Goal: Task Accomplishment & Management: Use online tool/utility

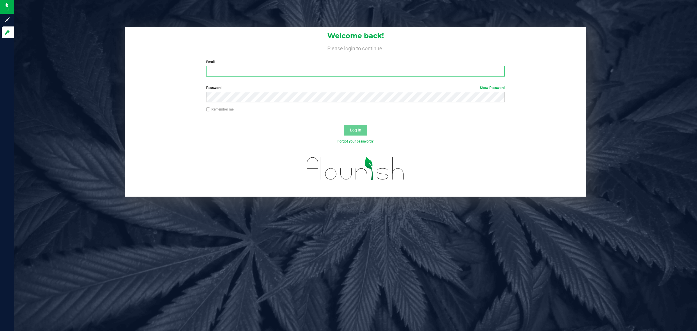
drag, startPoint x: 311, startPoint y: 69, endPoint x: 311, endPoint y: 73, distance: 4.1
click at [311, 69] on input "Email" at bounding box center [355, 71] width 299 height 10
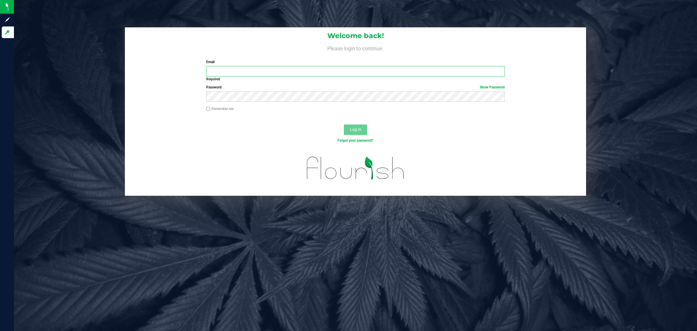
type input "[EMAIL_ADDRESS][DOMAIN_NAME]"
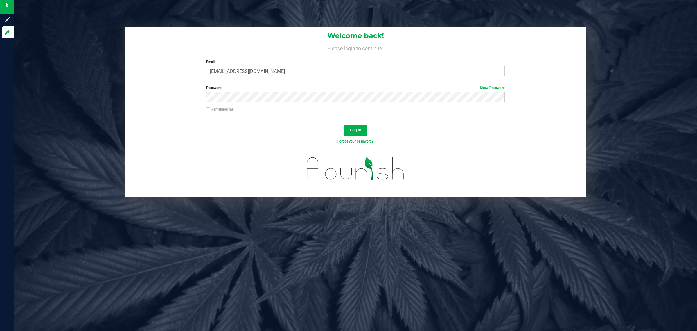
click at [344, 125] on button "Log In" at bounding box center [355, 130] width 23 height 10
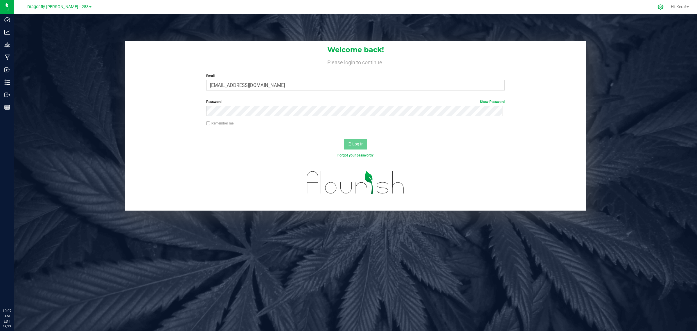
click at [662, 6] on icon at bounding box center [661, 7] width 6 height 6
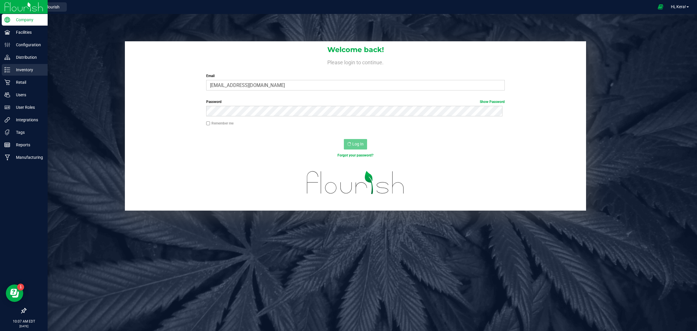
click at [25, 70] on p "Inventory" at bounding box center [27, 69] width 35 height 7
click at [10, 69] on p "Inventory" at bounding box center [27, 69] width 35 height 7
click at [10, 85] on p "Retail" at bounding box center [27, 82] width 35 height 7
click at [13, 70] on p "Inventory" at bounding box center [27, 69] width 35 height 7
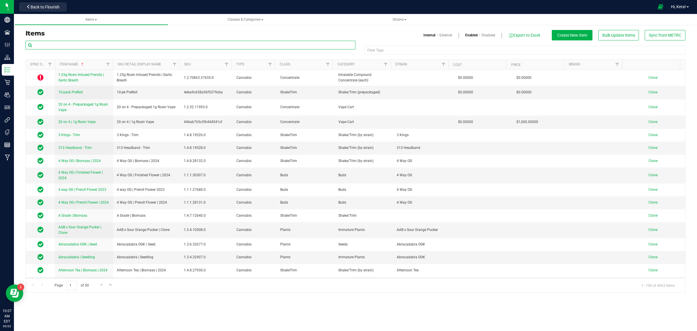
click at [88, 48] on input "text" at bounding box center [191, 45] width 330 height 9
paste input "Abracadabra OGK"
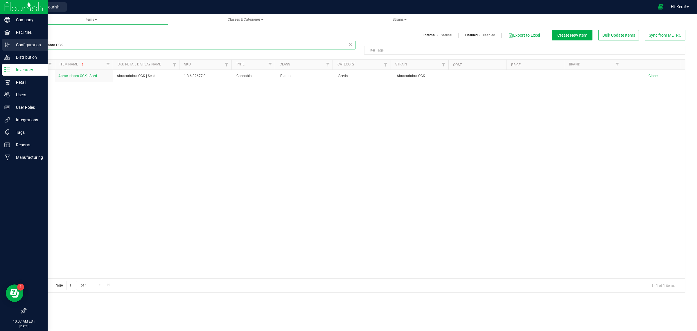
drag, startPoint x: 67, startPoint y: 46, endPoint x: 0, endPoint y: 45, distance: 67.4
click at [0, 45] on div "Company Facilities Configuration Distribution Inventory Retail Users User Roles…" at bounding box center [348, 165] width 697 height 331
type input "f"
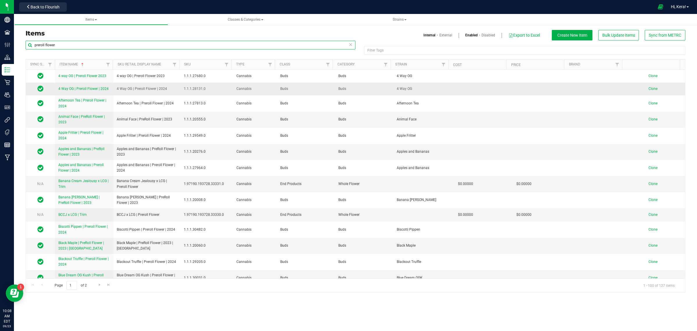
type input "preroll flower"
click at [649, 89] on span "Clone" at bounding box center [653, 89] width 9 height 4
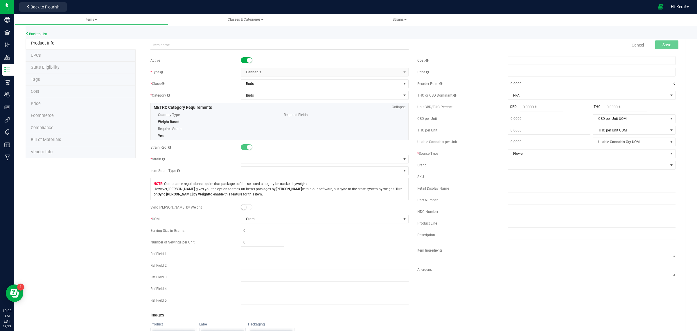
click at [175, 46] on input "text" at bounding box center [280, 45] width 258 height 9
drag, startPoint x: 135, startPoint y: 46, endPoint x: 76, endPoint y: 46, distance: 58.7
click at [77, 46] on div "Product Info UPCs State Eligibility Tags Cost Price Ecommerce Compliance Bill o…" at bounding box center [356, 277] width 660 height 480
click at [197, 45] on input "Abracadabra OGK" at bounding box center [280, 45] width 258 height 9
paste input "4 Way OG | Preroll Flower | 2024"
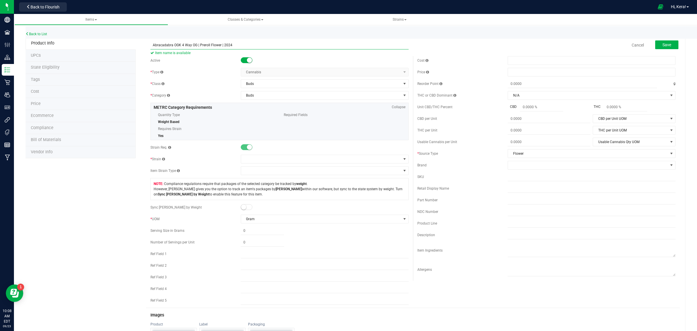
click at [196, 44] on input "Abracadabra OGK 4 Way OG | Preroll Flower | 2024" at bounding box center [280, 45] width 258 height 9
click at [227, 42] on input "Abracadabra OGK | Preroll Flower | 2024" at bounding box center [280, 45] width 258 height 9
type input "Abracadabra OGK | Preroll Flower | 2025"
click at [269, 161] on span at bounding box center [321, 159] width 160 height 8
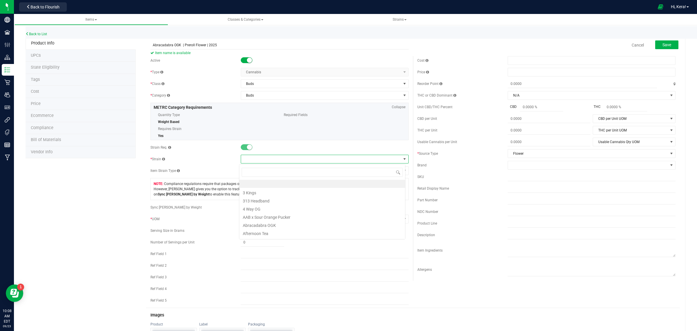
scroll to position [9, 166]
type input "Abra"
click at [265, 185] on li "Abracadabra OGK" at bounding box center [322, 184] width 166 height 8
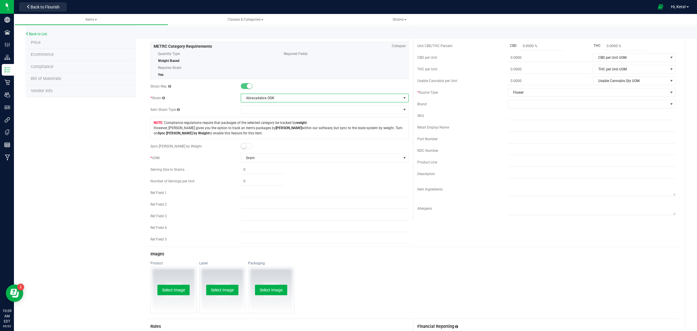
scroll to position [0, 0]
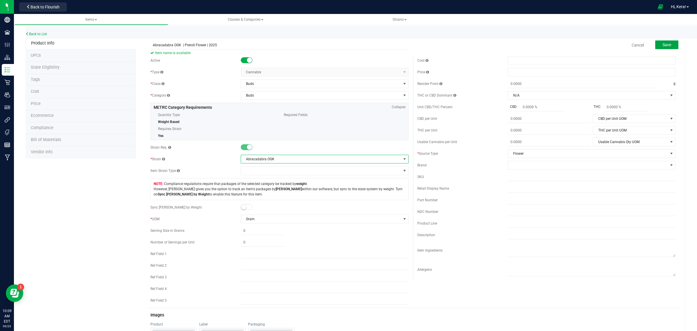
click at [667, 44] on button "Save" at bounding box center [667, 44] width 23 height 9
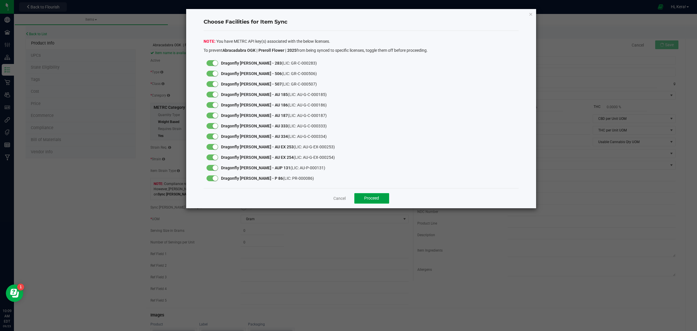
click at [378, 198] on span "Proceed" at bounding box center [371, 198] width 15 height 5
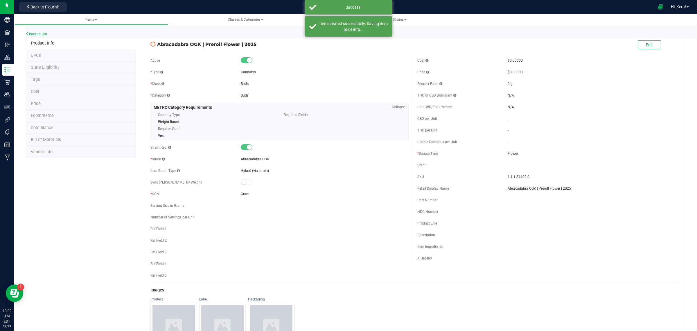
click at [66, 64] on li "State Eligibility" at bounding box center [81, 68] width 110 height 12
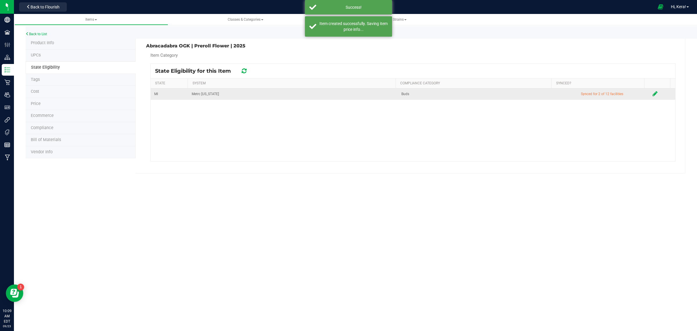
click at [653, 92] on icon at bounding box center [655, 94] width 5 height 6
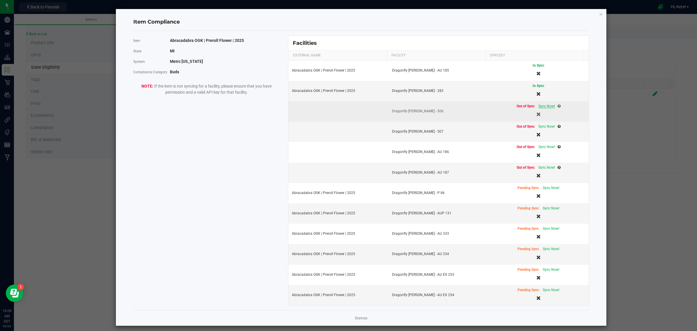
click at [541, 108] on span "Sync Now!" at bounding box center [547, 106] width 17 height 4
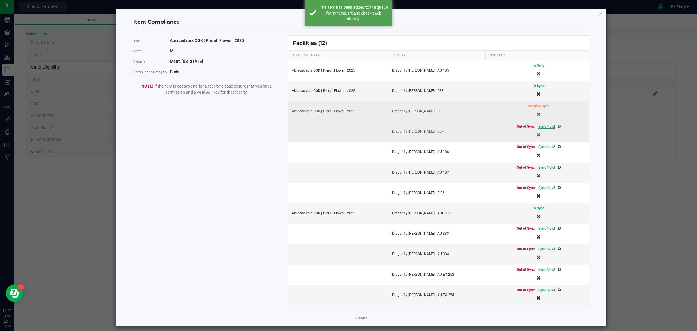
click at [540, 128] on span "Sync Now!" at bounding box center [547, 126] width 17 height 4
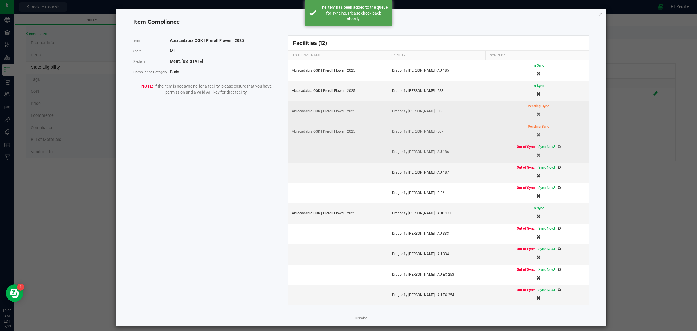
click at [539, 148] on span "Sync Now!" at bounding box center [547, 147] width 17 height 4
click at [539, 167] on span "Sync Now!" at bounding box center [547, 167] width 17 height 4
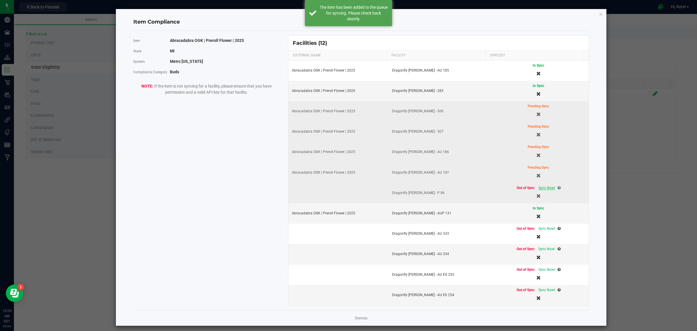
click at [539, 187] on span "Sync Now!" at bounding box center [547, 188] width 17 height 4
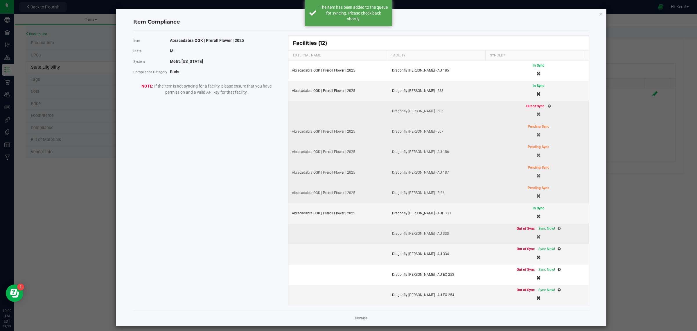
drag, startPoint x: 538, startPoint y: 230, endPoint x: 538, endPoint y: 235, distance: 4.6
click at [539, 230] on span "Sync Now!" at bounding box center [547, 228] width 17 height 4
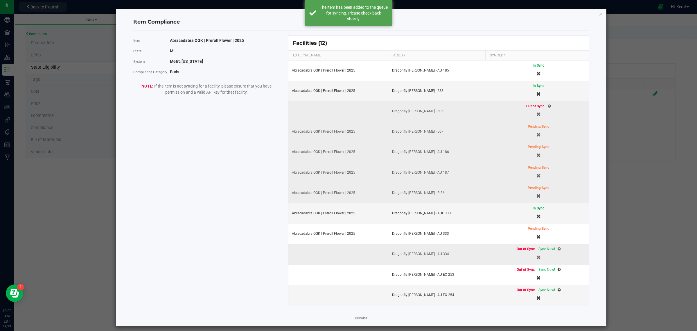
click at [541, 248] on td "Out of Sync Sync Now!" at bounding box center [539, 254] width 100 height 20
click at [541, 250] on span "Sync Now!" at bounding box center [547, 249] width 17 height 4
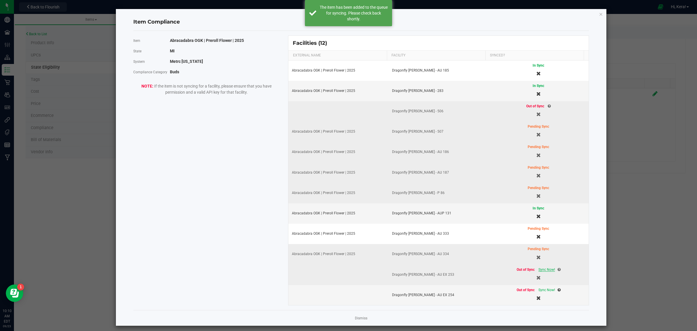
click at [539, 271] on span "Sync Now!" at bounding box center [547, 269] width 17 height 4
click at [539, 292] on span "Sync Now!" at bounding box center [547, 290] width 17 height 4
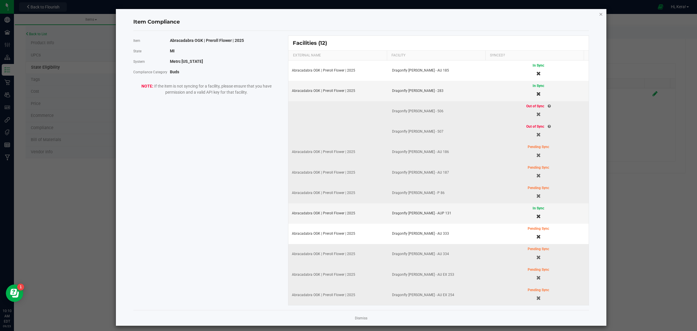
click at [599, 17] on icon "Close modal" at bounding box center [601, 13] width 4 height 7
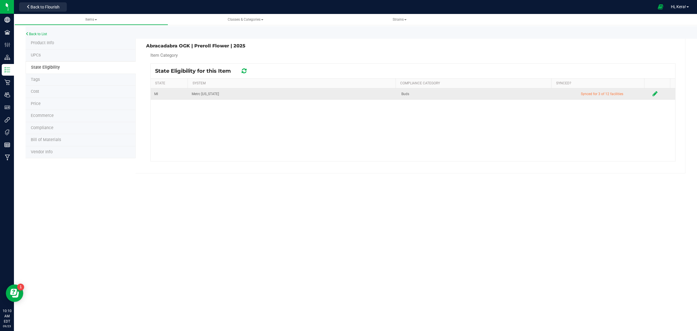
click at [653, 95] on icon at bounding box center [655, 94] width 5 height 6
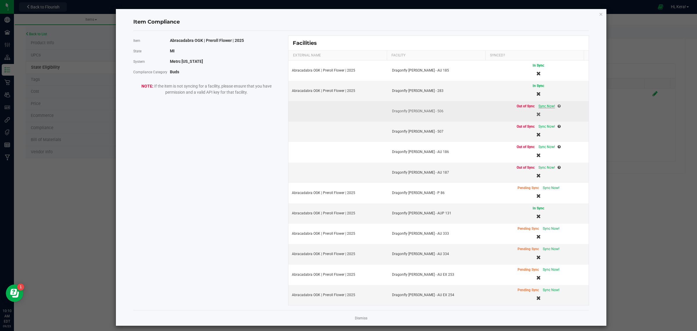
click at [539, 108] on span "Sync Now!" at bounding box center [547, 106] width 17 height 4
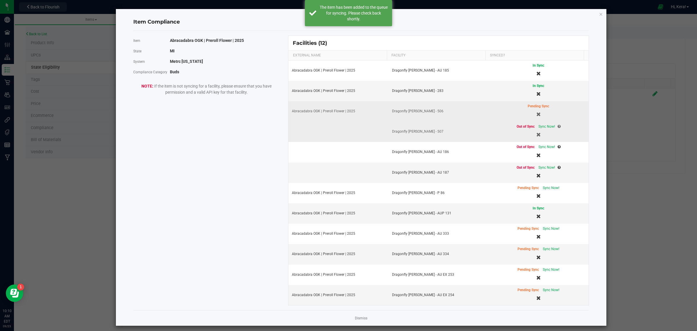
click at [538, 122] on td "Out of Sync Sync Now!" at bounding box center [539, 131] width 100 height 20
click at [539, 127] on span "Sync Now!" at bounding box center [547, 126] width 17 height 4
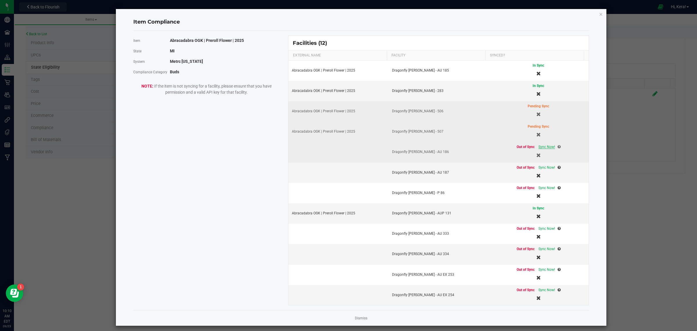
click at [539, 148] on span "Sync Now!" at bounding box center [547, 147] width 17 height 4
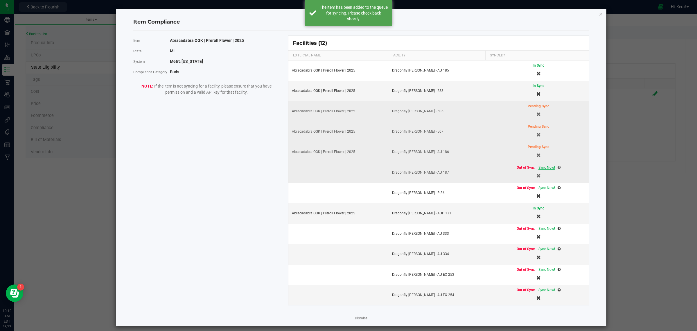
click at [539, 167] on span "Sync Now!" at bounding box center [547, 167] width 17 height 4
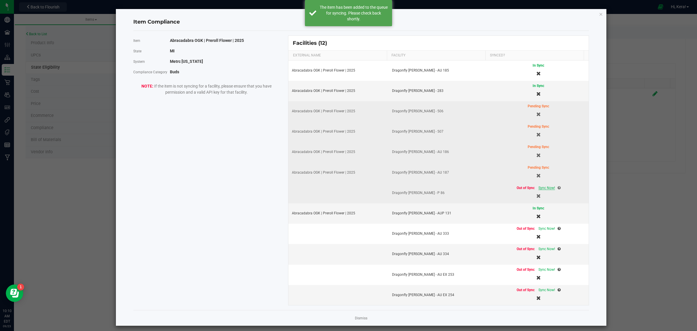
click at [539, 189] on span "Sync Now!" at bounding box center [547, 188] width 17 height 4
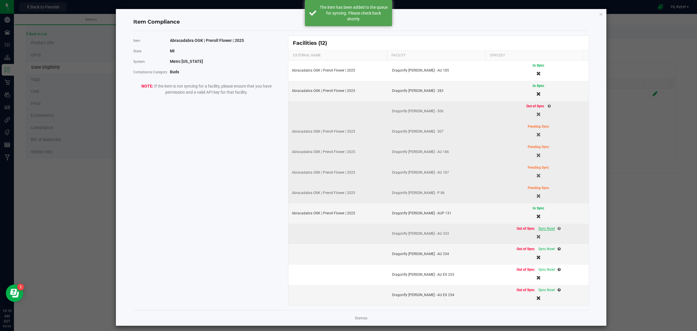
click at [539, 230] on span "Sync Now!" at bounding box center [547, 228] width 17 height 4
click at [539, 251] on span "Sync Now!" at bounding box center [547, 249] width 17 height 4
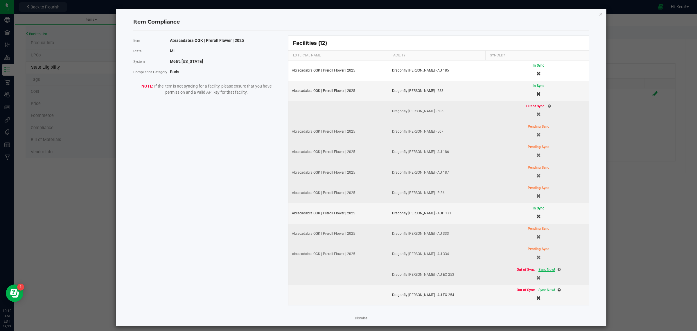
click at [539, 271] on span "Sync Now!" at bounding box center [547, 269] width 17 height 4
click at [539, 292] on span "Sync Now!" at bounding box center [547, 290] width 17 height 4
click at [599, 14] on icon "Close modal" at bounding box center [601, 13] width 4 height 7
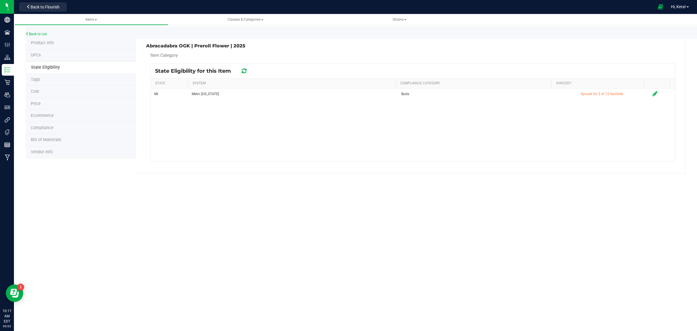
click at [60, 66] on li "State Eligibility" at bounding box center [81, 67] width 110 height 12
click at [47, 57] on li "UPCs" at bounding box center [81, 55] width 110 height 12
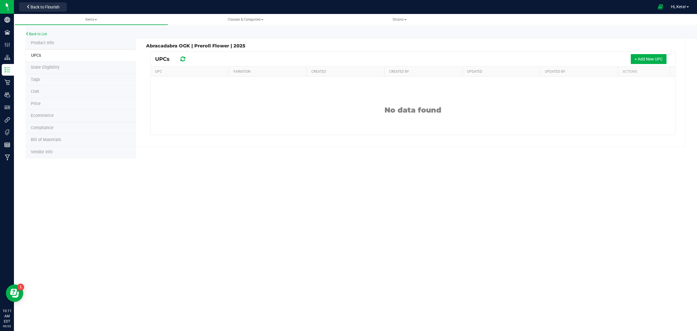
click at [45, 69] on span "State Eligibility" at bounding box center [45, 67] width 29 height 5
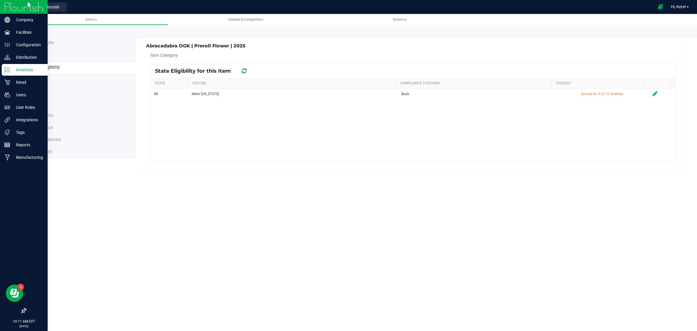
click at [22, 71] on p "Inventory" at bounding box center [27, 69] width 35 height 7
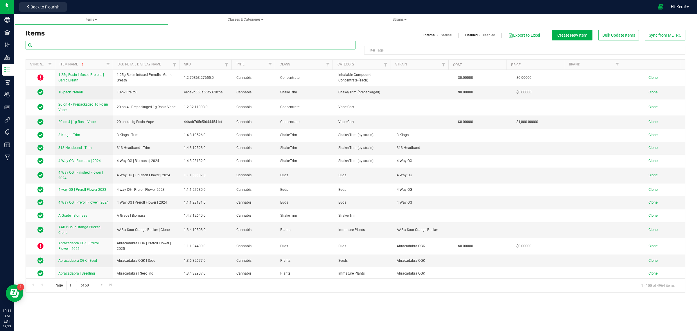
click at [118, 45] on input "text" at bounding box center [191, 45] width 330 height 9
paste input "4 Way OG | Finished Flower | 2024"
type input "4 Way OG | Finished Flower | 2024"
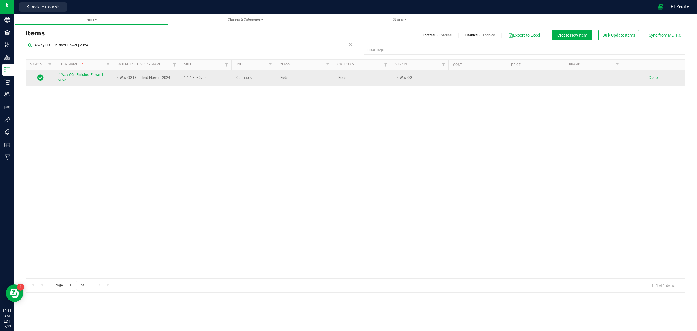
click at [650, 76] on span "Clone" at bounding box center [653, 78] width 9 height 4
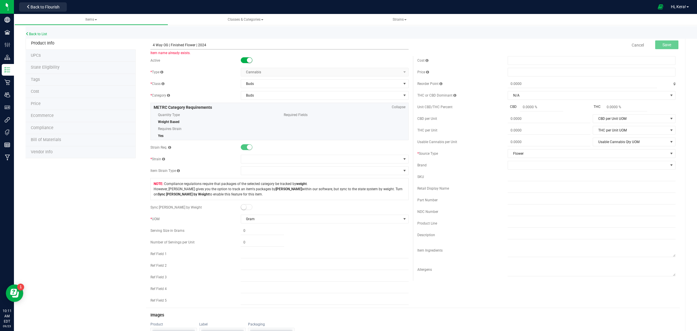
click at [168, 44] on input "4 Way OG | Finished Flower | 2024" at bounding box center [280, 45] width 258 height 9
paste input "Abracadabra OGK"
click at [218, 46] on input "Abracadabra OGK | Finished Flower | 2024" at bounding box center [280, 45] width 258 height 9
type input "Abracadabra OGK | Finished Flower | 2025"
click at [265, 158] on span at bounding box center [321, 159] width 160 height 8
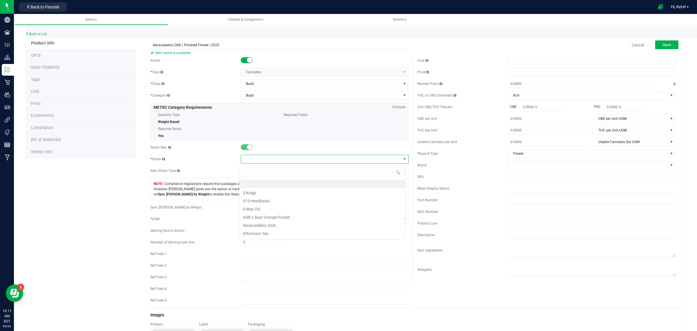
scroll to position [9, 166]
type input "abra"
click at [265, 185] on li "Abracadabra OGK" at bounding box center [322, 184] width 166 height 8
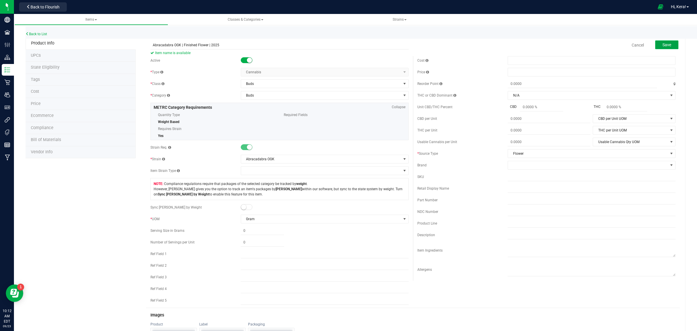
click at [663, 42] on span "Save" at bounding box center [667, 44] width 9 height 5
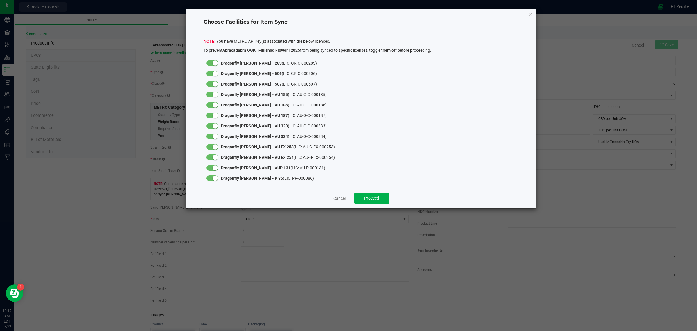
click at [210, 178] on div at bounding box center [213, 178] width 12 height 6
click at [214, 156] on small at bounding box center [215, 157] width 5 height 5
click at [214, 144] on small at bounding box center [215, 146] width 5 height 5
click at [213, 135] on small at bounding box center [215, 136] width 5 height 5
click at [213, 124] on div at bounding box center [213, 126] width 12 height 6
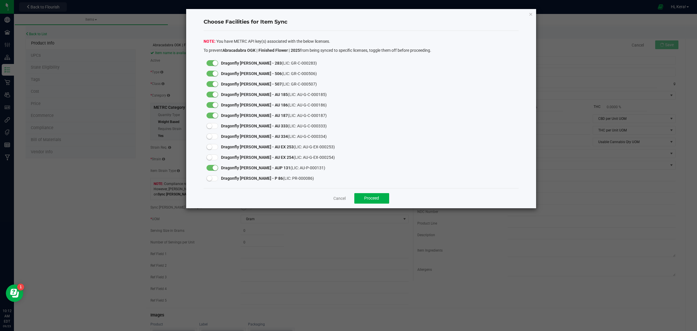
click at [212, 115] on div at bounding box center [213, 115] width 12 height 6
click at [212, 102] on div at bounding box center [213, 105] width 12 height 6
click at [212, 83] on div at bounding box center [213, 84] width 12 height 6
click at [214, 72] on small at bounding box center [215, 73] width 5 height 5
click at [214, 83] on div at bounding box center [213, 84] width 12 height 6
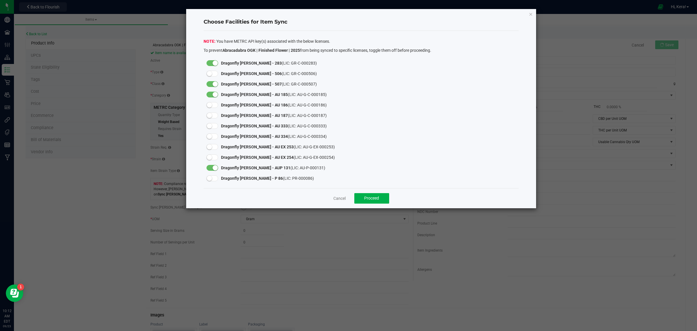
click at [216, 71] on div at bounding box center [213, 74] width 12 height 6
click at [216, 103] on div at bounding box center [213, 105] width 12 height 6
drag, startPoint x: 216, startPoint y: 114, endPoint x: 215, endPoint y: 120, distance: 5.8
click at [216, 115] on div at bounding box center [213, 115] width 12 height 6
click at [215, 124] on div at bounding box center [213, 126] width 12 height 6
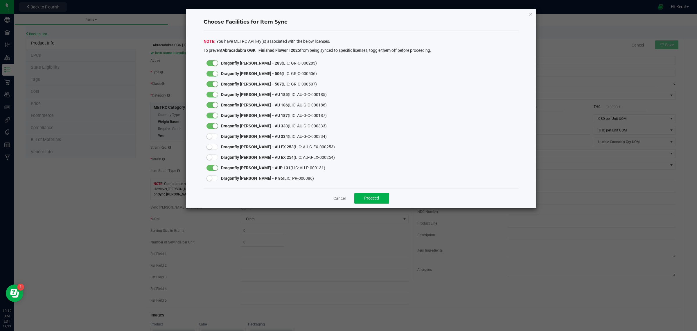
click at [215, 135] on div at bounding box center [213, 136] width 12 height 6
click at [214, 146] on div at bounding box center [213, 147] width 12 height 6
click at [212, 157] on small at bounding box center [209, 157] width 5 height 5
click at [210, 178] on small at bounding box center [209, 178] width 5 height 5
click at [375, 203] on button "Proceed" at bounding box center [372, 198] width 35 height 10
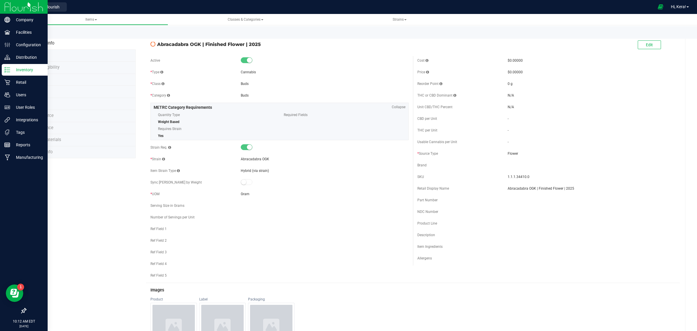
click at [7, 73] on div "Inventory" at bounding box center [25, 70] width 46 height 12
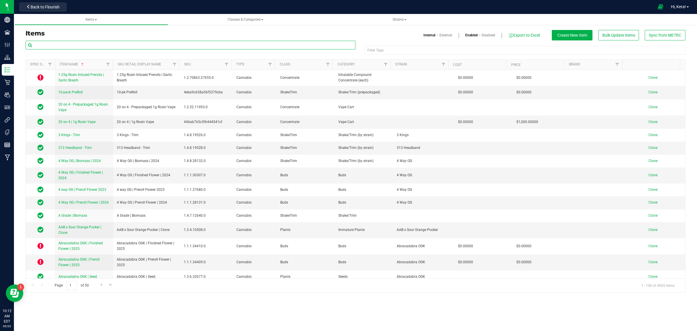
click at [74, 45] on input "text" at bounding box center [191, 45] width 330 height 9
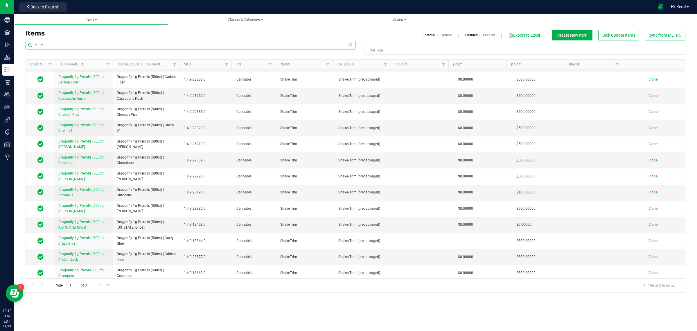
scroll to position [763, 0]
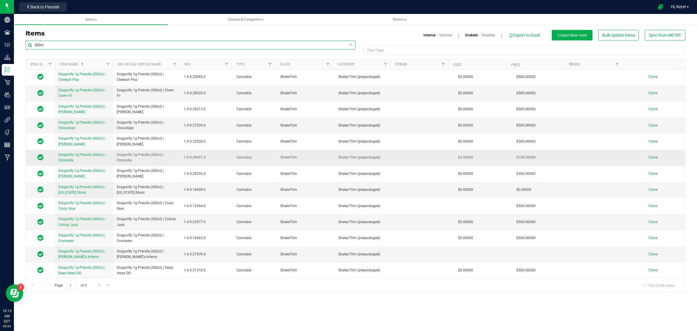
type input "500ct"
click at [650, 159] on span "Clone" at bounding box center [653, 157] width 9 height 4
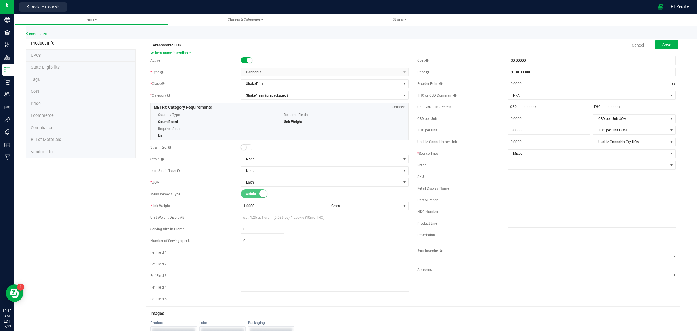
drag, startPoint x: 189, startPoint y: 47, endPoint x: 134, endPoint y: 44, distance: 55.9
click at [134, 44] on div "Product Info UPCs State Eligibility Tags Cost Price Ecommerce Compliance Bill o…" at bounding box center [356, 276] width 660 height 479
click at [189, 44] on input "Abracadabra OGK" at bounding box center [280, 45] width 258 height 9
click at [151, 44] on input "Abracadabra OGK" at bounding box center [280, 45] width 258 height 9
paste input "Dragonfly 1g Prerolls (500ct) | Apples and Bananas"
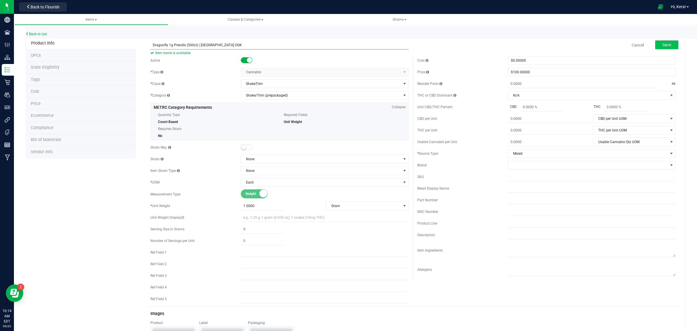
type input "Dragonfly 1g Prerolls (500ct) | [GEOGRAPHIC_DATA] OGK"
click at [663, 45] on span "Save" at bounding box center [667, 44] width 9 height 5
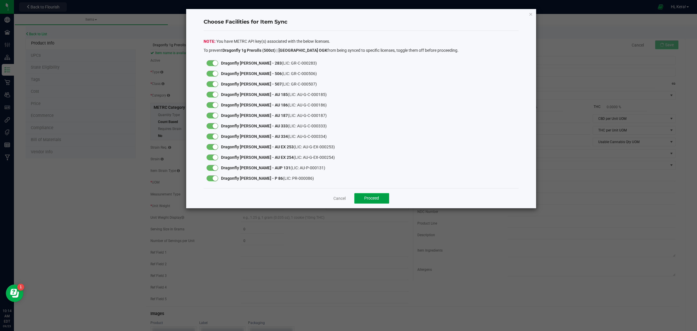
click at [367, 197] on span "Proceed" at bounding box center [371, 198] width 15 height 5
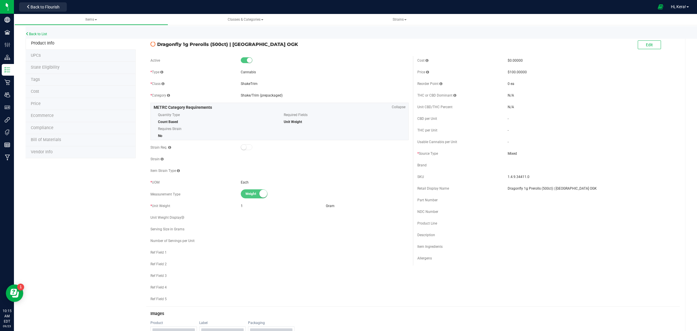
click at [45, 63] on li "State Eligibility" at bounding box center [81, 68] width 110 height 12
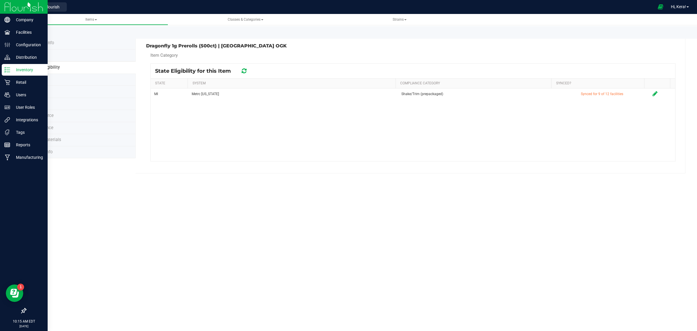
click at [8, 67] on icon at bounding box center [7, 70] width 6 height 6
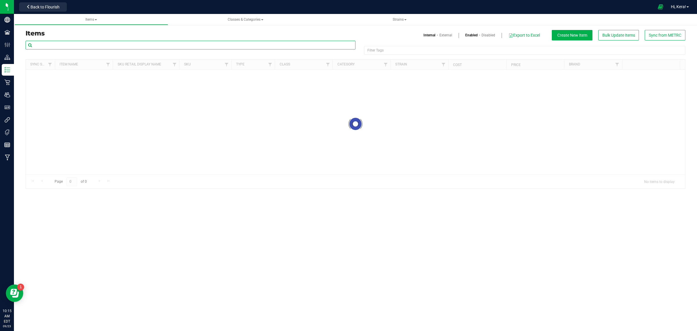
click at [52, 46] on input "text" at bounding box center [191, 45] width 330 height 9
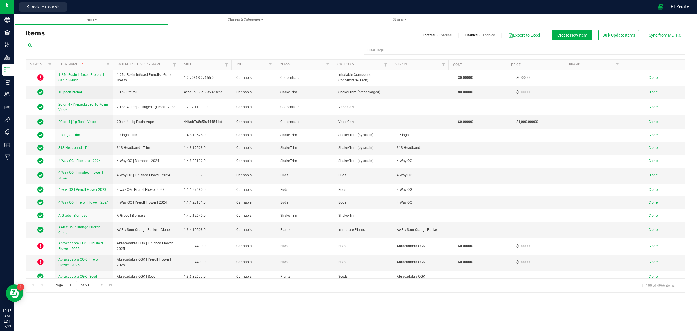
paste input "Dragonfly 1g Prerolls (100ct) | Apples and Bananas"
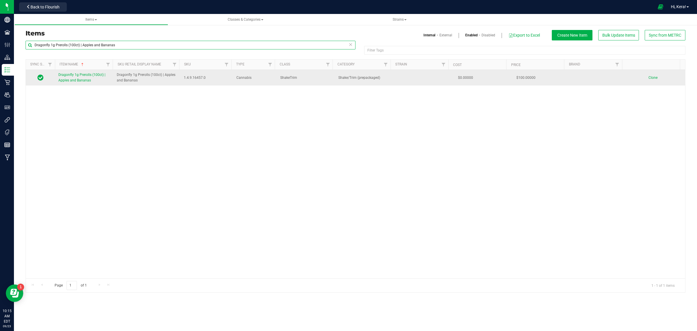
type input "Dragonfly 1g Prerolls (100ct) | Apples and Bananas"
click at [649, 78] on span "Clone" at bounding box center [653, 78] width 9 height 4
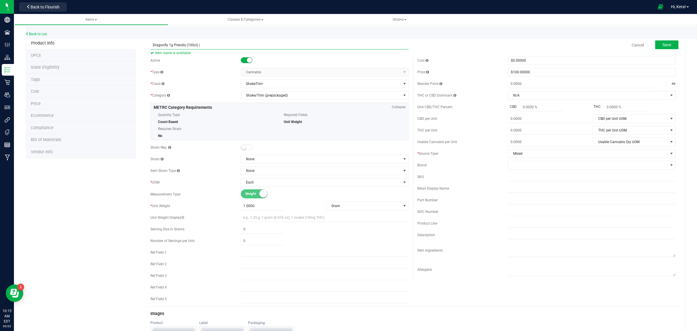
paste input "Abracadabra OGK"
type input "Dragonfly 1g Prerolls (100ct) | Abracadabra OGK"
click at [663, 45] on span "Save" at bounding box center [667, 44] width 9 height 5
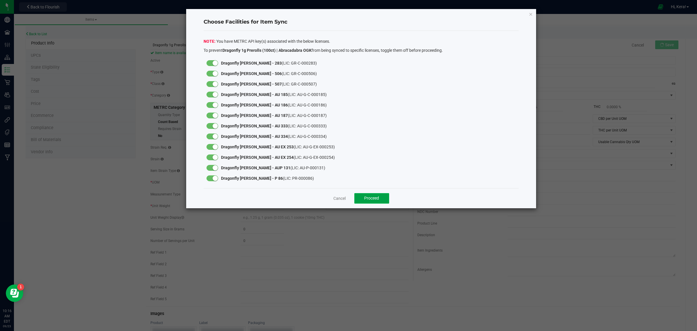
click at [366, 200] on span "Proceed" at bounding box center [371, 198] width 15 height 5
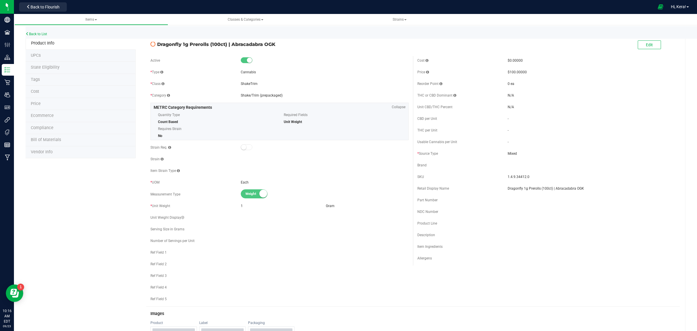
click at [51, 69] on span "State Eligibility" at bounding box center [45, 67] width 29 height 5
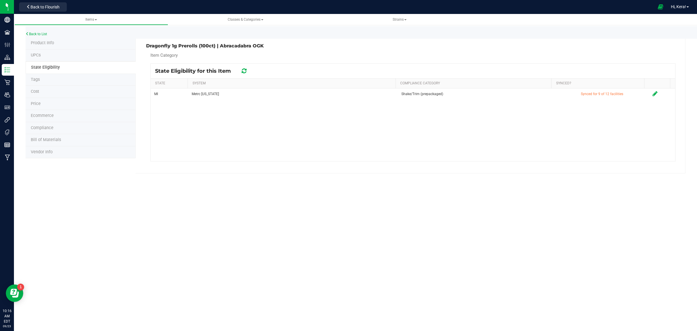
click at [244, 70] on icon at bounding box center [244, 71] width 5 height 6
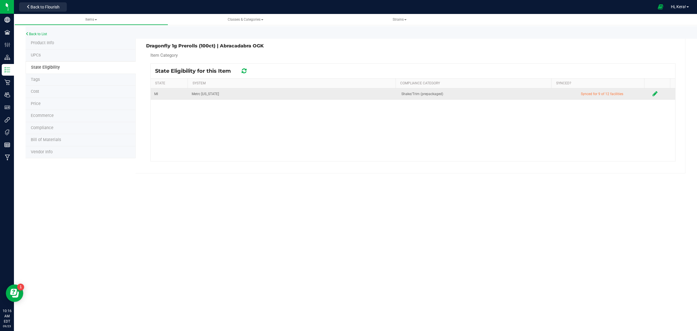
click at [595, 95] on span "Synced for 9 of 12 facilities" at bounding box center [602, 94] width 42 height 4
click at [653, 93] on icon at bounding box center [655, 94] width 5 height 6
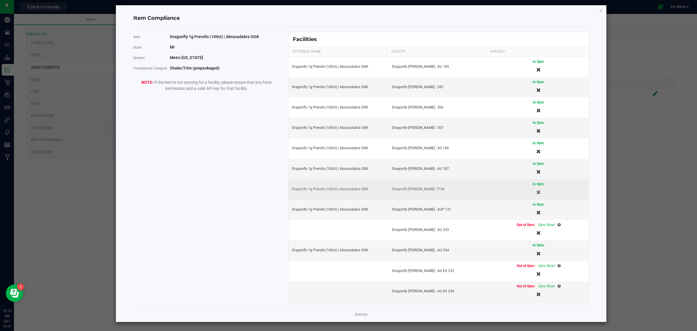
scroll to position [6, 0]
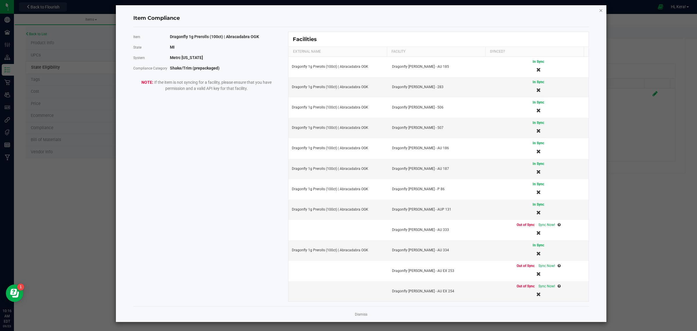
click at [599, 9] on icon "Close modal" at bounding box center [601, 10] width 4 height 7
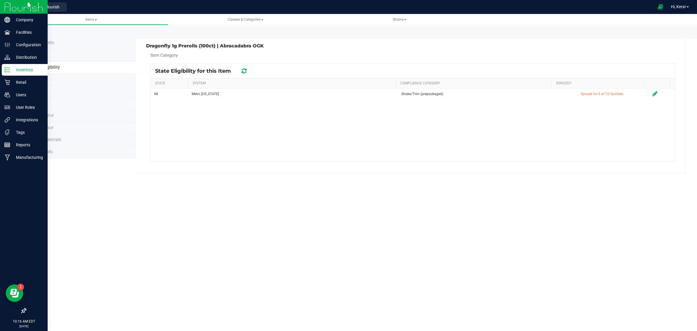
click at [9, 66] on div "Inventory" at bounding box center [25, 70] width 46 height 12
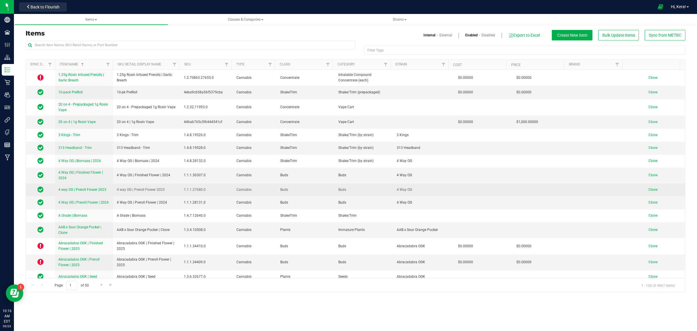
drag, startPoint x: 100, startPoint y: 188, endPoint x: 155, endPoint y: 188, distance: 54.9
click at [155, 188] on span "4 way OG | Preroll Flower 2023" at bounding box center [141, 190] width 48 height 6
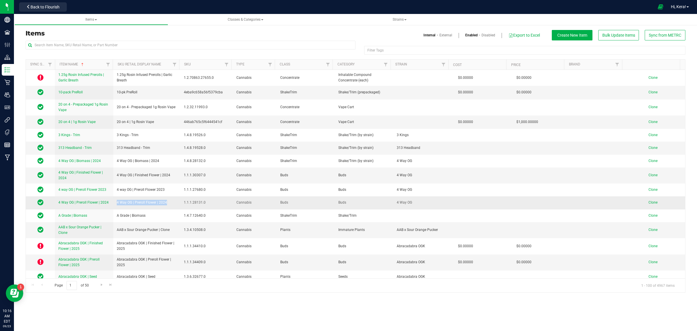
drag, startPoint x: 167, startPoint y: 201, endPoint x: 117, endPoint y: 202, distance: 50.3
click at [117, 202] on td "4 Way OG | Preroll Flower | 2024" at bounding box center [146, 202] width 67 height 13
copy span "4 Way OG | Preroll Flower | 2024"
click at [649, 202] on span "Clone" at bounding box center [653, 202] width 9 height 4
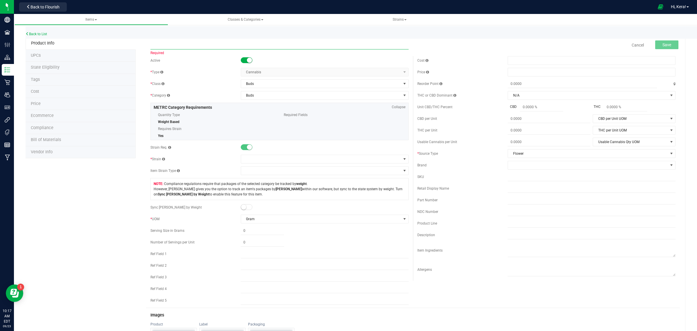
paste input "4 Way OG | Preroll Flower | 2024"
paste input "Zkittlez"
type input "Zkittlez | Preroll Flower | 2025"
click at [243, 159] on span at bounding box center [321, 159] width 160 height 8
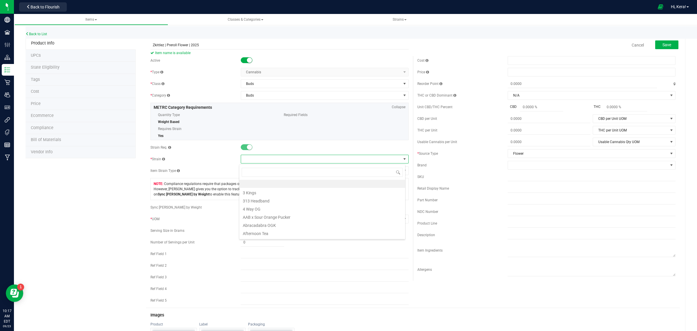
scroll to position [9, 166]
type input "zk"
click at [255, 224] on li "Zkittlez" at bounding box center [322, 224] width 166 height 8
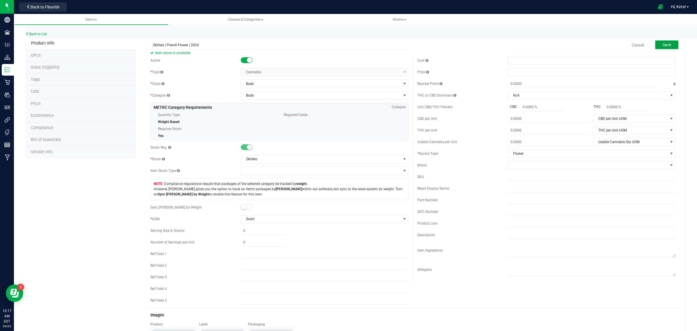
click at [656, 45] on button "Save" at bounding box center [667, 44] width 23 height 9
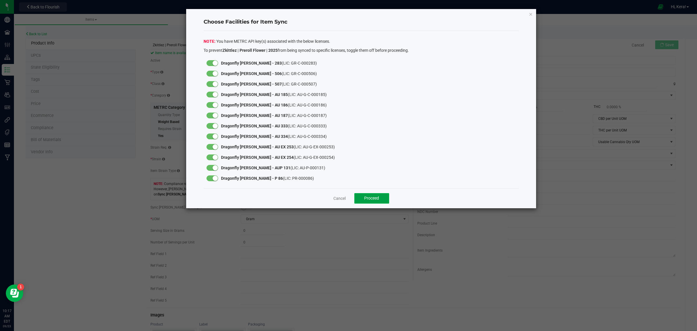
click at [363, 197] on button "Proceed" at bounding box center [372, 198] width 35 height 10
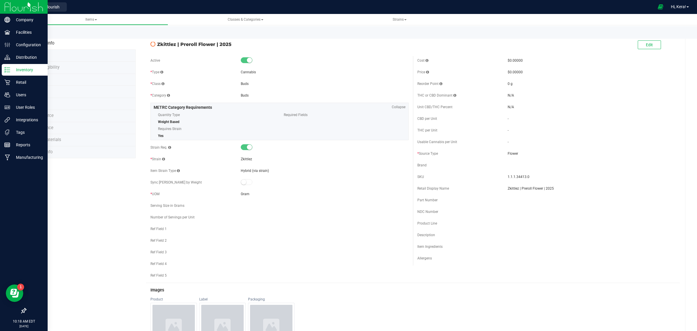
click at [8, 67] on icon at bounding box center [7, 70] width 6 height 6
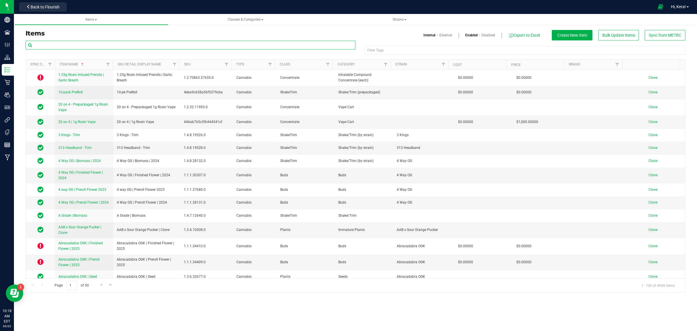
click at [52, 43] on input "text" at bounding box center [191, 45] width 330 height 9
type input "finished flower"
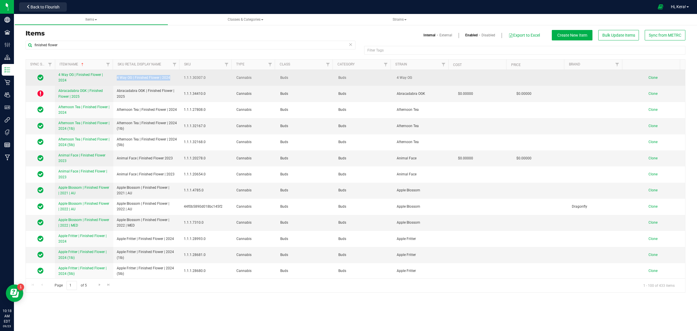
drag, startPoint x: 170, startPoint y: 76, endPoint x: 117, endPoint y: 80, distance: 53.6
click at [117, 80] on td "4 Way OG | Finished Flower | 2024" at bounding box center [146, 78] width 67 height 16
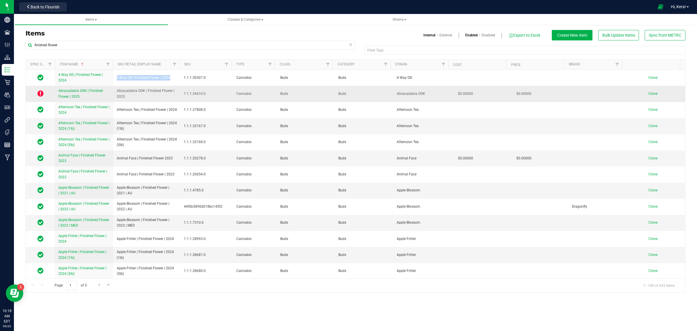
copy span "4 Way OG | Finished Flower | 2024"
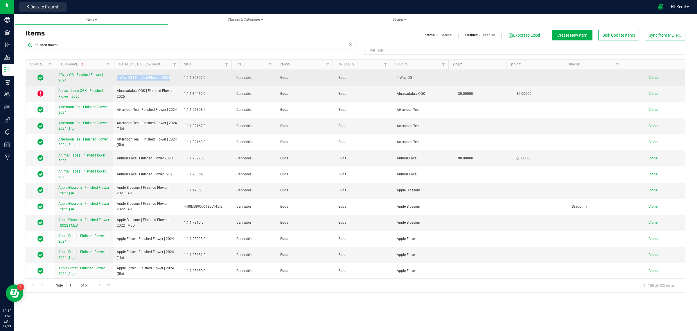
click at [649, 76] on span "Clone" at bounding box center [653, 78] width 9 height 4
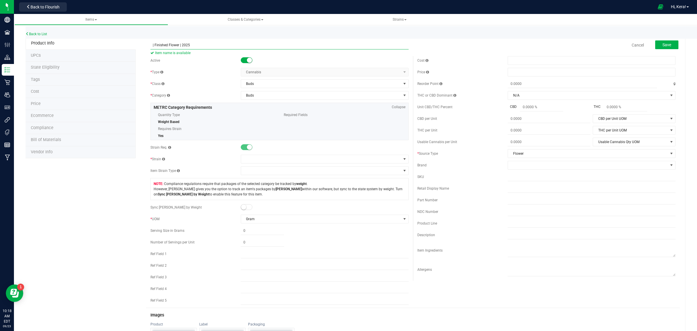
paste input "Zkittlez"
type input "Zkittlez | Finished Flower | 2025"
click at [260, 162] on span at bounding box center [321, 159] width 160 height 8
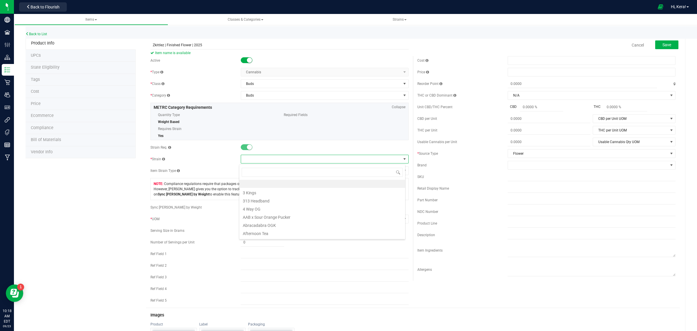
scroll to position [9, 166]
type input "zk"
click at [253, 224] on li "Zkittlez" at bounding box center [322, 224] width 166 height 8
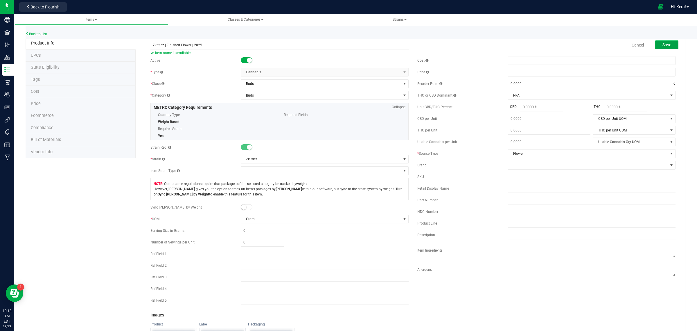
click at [660, 40] on button "Save" at bounding box center [667, 44] width 23 height 9
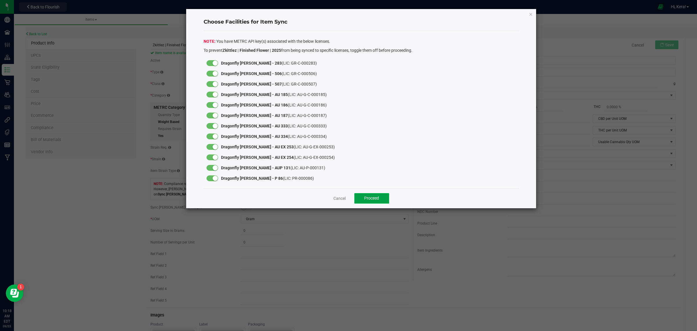
click at [361, 197] on button "Proceed" at bounding box center [372, 198] width 35 height 10
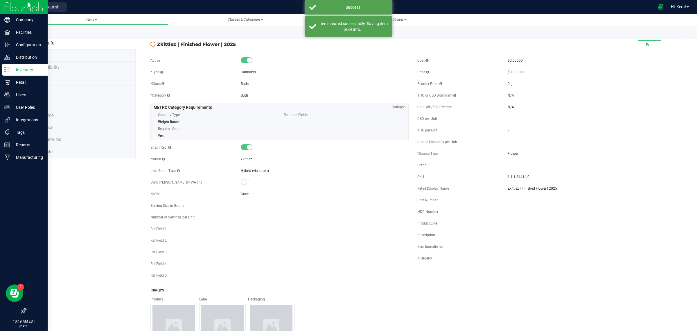
click at [10, 72] on p "Inventory" at bounding box center [27, 69] width 35 height 7
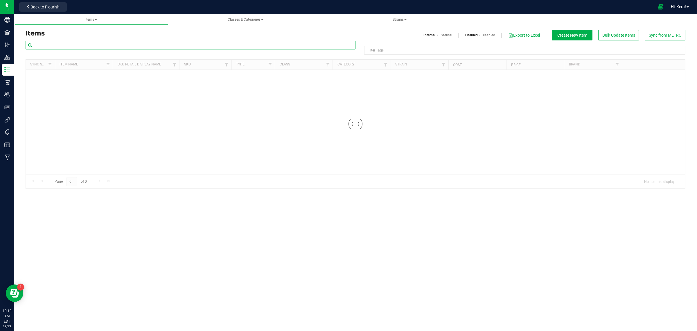
click at [54, 42] on input "text" at bounding box center [191, 45] width 330 height 9
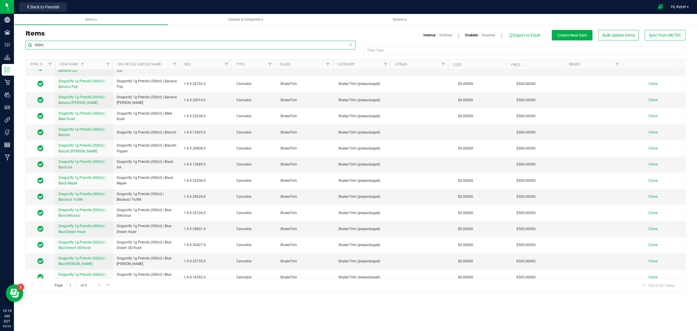
scroll to position [291, 0]
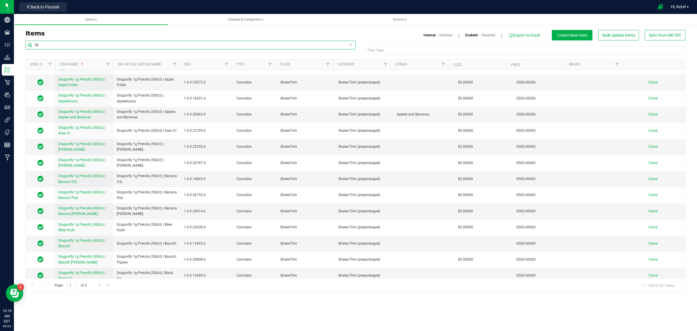
type input "5"
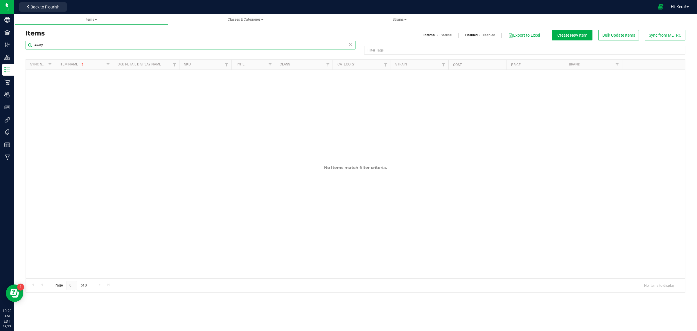
click at [36, 43] on input "4way" at bounding box center [191, 45] width 330 height 9
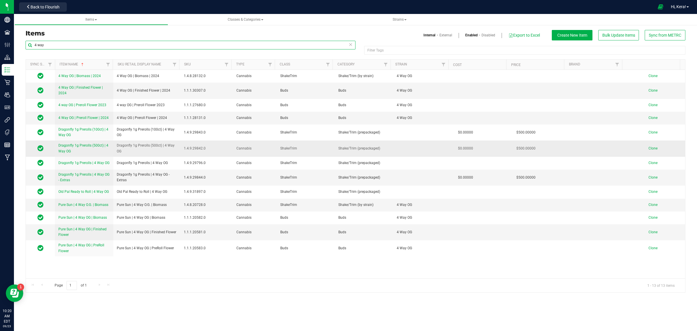
type input "4 way"
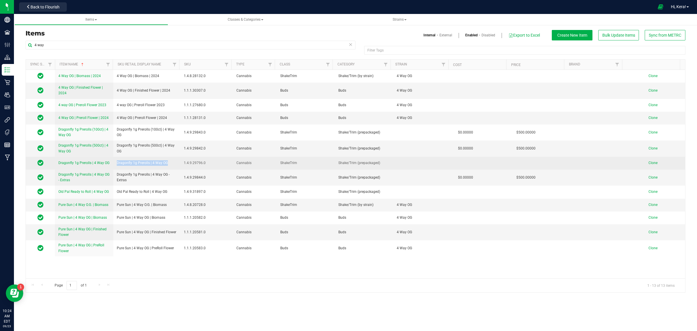
drag, startPoint x: 167, startPoint y: 163, endPoint x: 117, endPoint y: 164, distance: 50.3
click at [117, 164] on td "Dragonfly 1g Prerolls | 4 Way OG" at bounding box center [146, 163] width 67 height 13
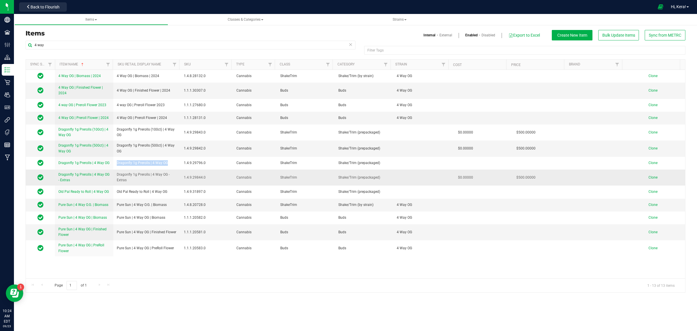
copy span "Dragonfly 1g Prerolls | 4 Way OG"
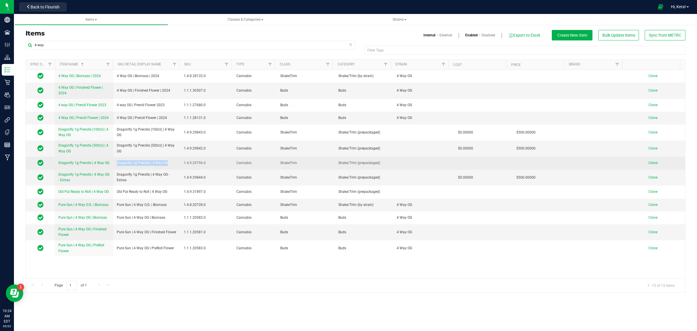
click at [649, 162] on span "Clone" at bounding box center [653, 163] width 9 height 4
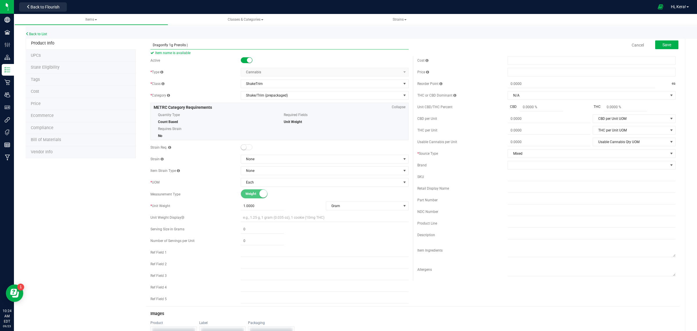
paste input "Abracadabra OGK"
type input "Dragonfly 1g Prerolls | Abracadabra OGK"
click at [271, 159] on span "None" at bounding box center [321, 159] width 160 height 8
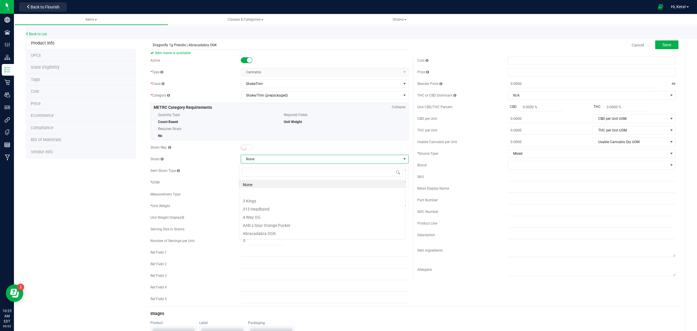
scroll to position [9, 166]
type input "abra"
click at [270, 185] on li "Abracadabra OGK" at bounding box center [322, 184] width 166 height 8
click at [666, 45] on button "Save" at bounding box center [667, 44] width 23 height 9
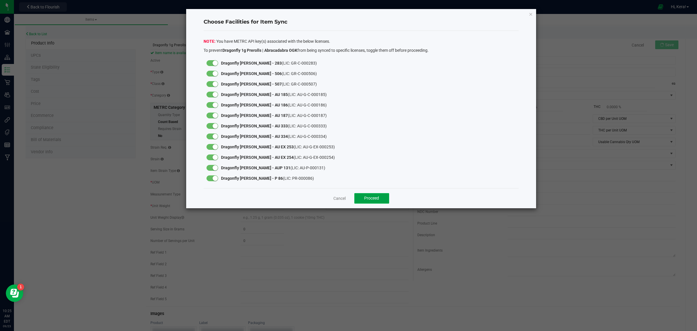
click at [372, 201] on button "Proceed" at bounding box center [372, 198] width 35 height 10
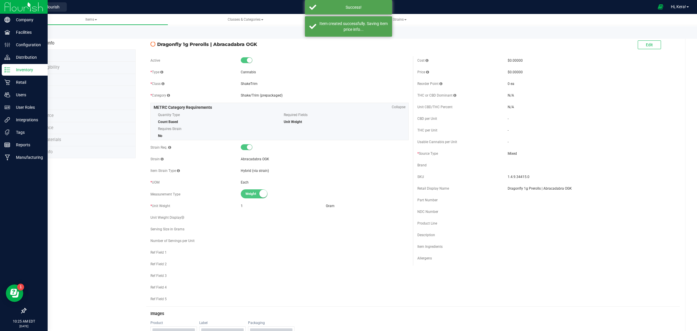
click at [15, 70] on p "Inventory" at bounding box center [27, 69] width 35 height 7
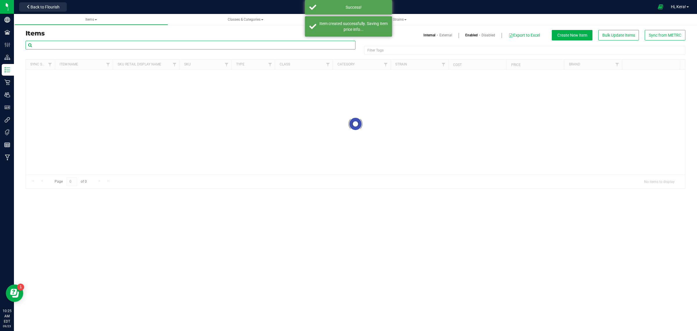
click at [60, 45] on input "text" at bounding box center [191, 45] width 330 height 9
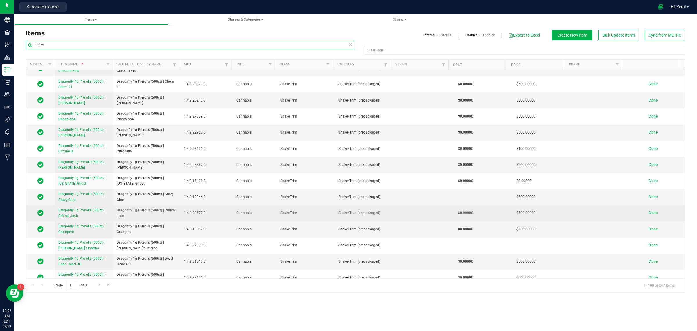
scroll to position [799, 0]
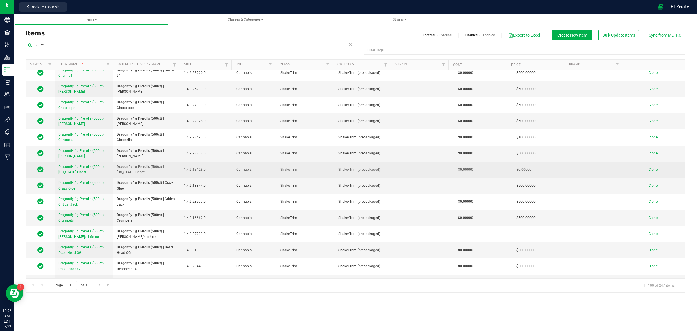
type input "500ct"
drag, startPoint x: 143, startPoint y: 177, endPoint x: 114, endPoint y: 169, distance: 29.5
click at [114, 169] on td "Dragonfly 1g Prerolls (500ct) | [US_STATE] Ghost" at bounding box center [146, 170] width 67 height 16
click at [649, 171] on span "Clone" at bounding box center [653, 169] width 9 height 4
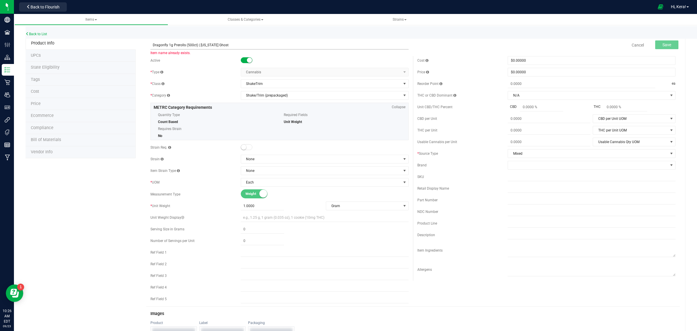
drag, startPoint x: 225, startPoint y: 45, endPoint x: 199, endPoint y: 46, distance: 26.2
click at [199, 46] on input "Dragonfly 1g Prerolls (500ct) | [US_STATE] Ghost" at bounding box center [280, 45] width 258 height 9
paste input "Zkittlez"
type input "Dragonfly 1g Prerolls (500ct) | Zkittlez"
click at [256, 161] on span "None" at bounding box center [321, 159] width 160 height 8
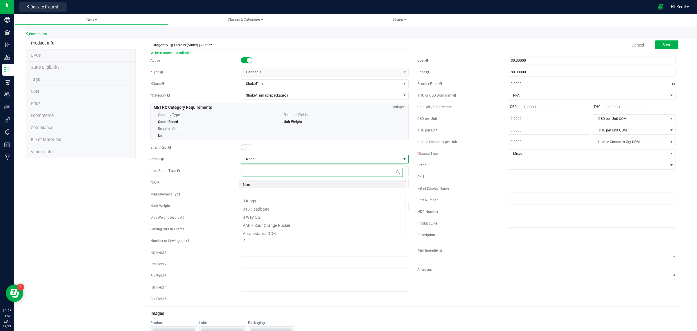
scroll to position [9, 166]
type input "zki"
click at [255, 199] on li "Zkittlez" at bounding box center [322, 200] width 166 height 8
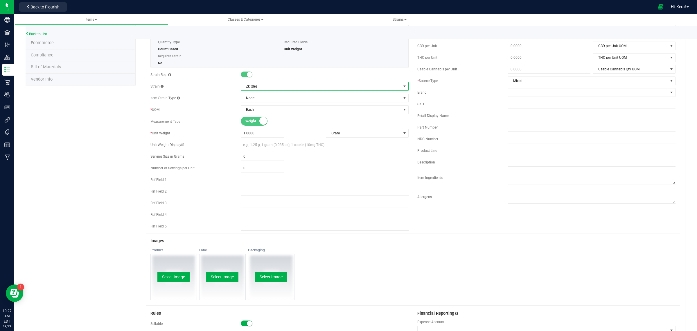
scroll to position [0, 0]
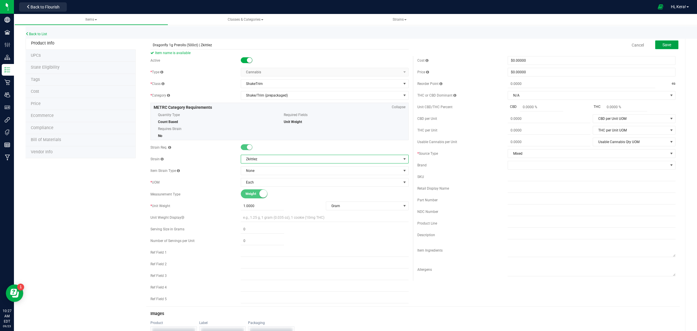
click at [656, 46] on button "Save" at bounding box center [667, 44] width 23 height 9
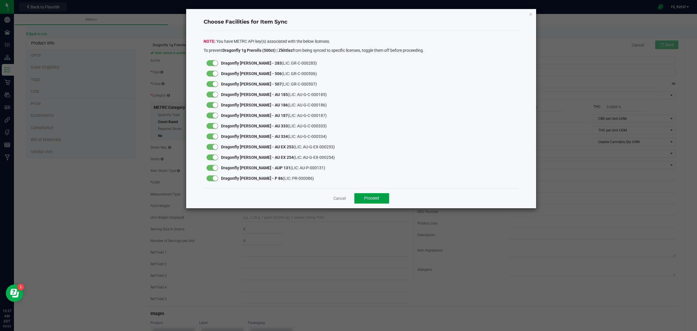
click at [367, 200] on span "Proceed" at bounding box center [371, 198] width 15 height 5
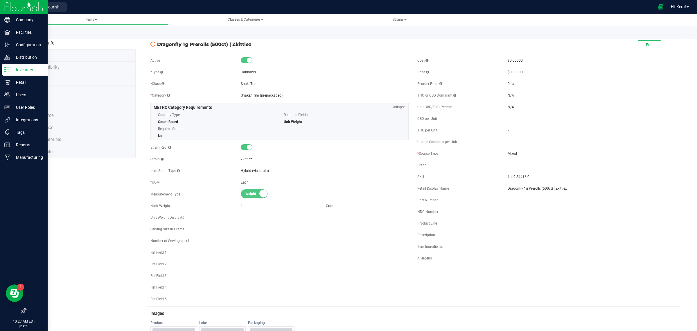
click at [13, 70] on p "Inventory" at bounding box center [27, 69] width 35 height 7
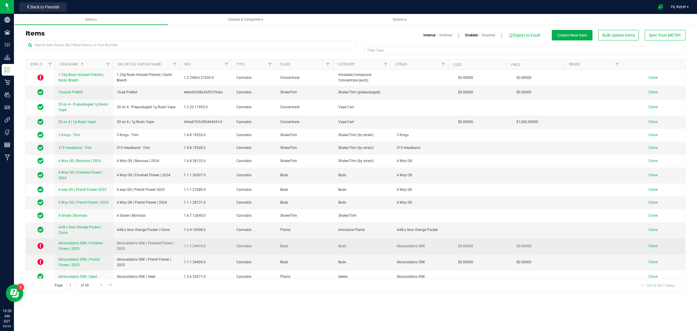
click at [39, 243] on icon at bounding box center [40, 245] width 6 height 7
click at [41, 244] on icon at bounding box center [40, 245] width 6 height 7
click at [76, 241] on span "Abracadabra OGK | Finished Flower | 2025" at bounding box center [80, 246] width 44 height 10
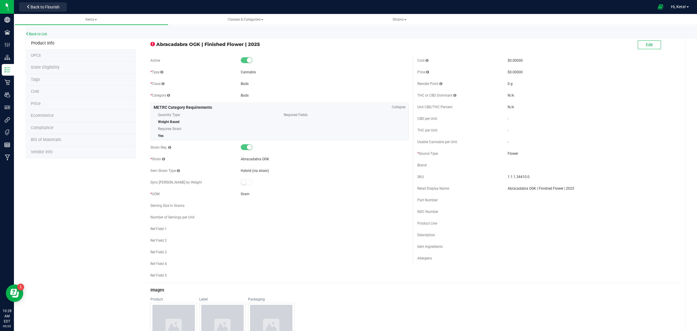
click at [47, 67] on span "State Eligibility" at bounding box center [45, 67] width 29 height 5
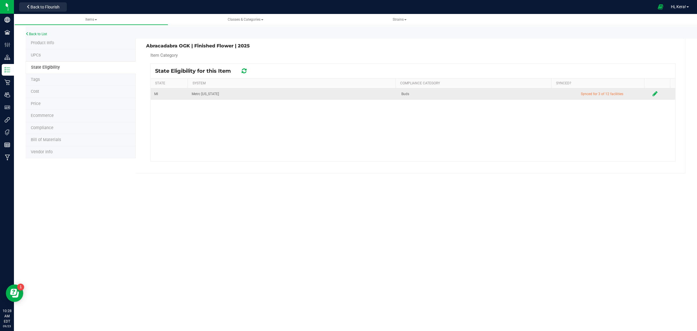
click at [653, 92] on icon at bounding box center [655, 94] width 5 height 6
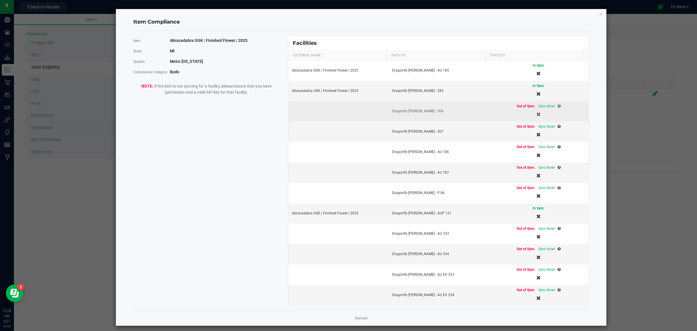
click at [536, 110] on div "Out of Sync Sync Now!" at bounding box center [538, 110] width 93 height 15
click at [539, 107] on span "Sync Now!" at bounding box center [547, 106] width 17 height 4
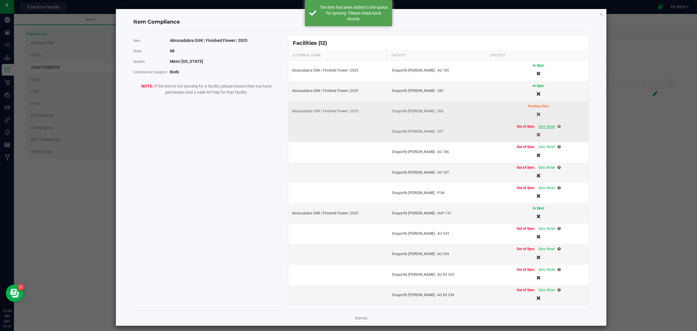
click at [539, 126] on span "Sync Now!" at bounding box center [547, 126] width 17 height 4
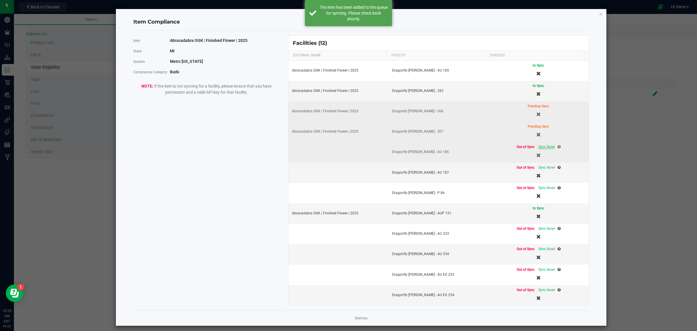
click at [543, 146] on span "Sync Now!" at bounding box center [547, 147] width 17 height 4
click at [543, 159] on div "Pending Sync" at bounding box center [538, 151] width 93 height 15
click at [543, 167] on span "Sync Now!" at bounding box center [547, 167] width 17 height 4
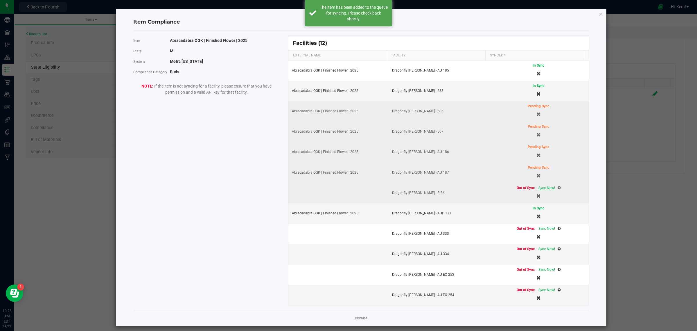
click at [541, 190] on span "Sync Now!" at bounding box center [547, 188] width 17 height 4
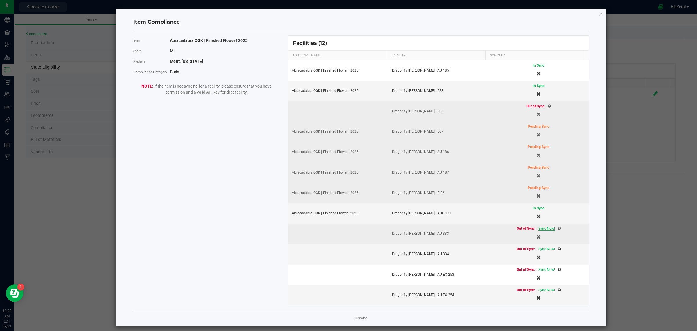
click at [541, 230] on span "Sync Now!" at bounding box center [547, 228] width 17 height 4
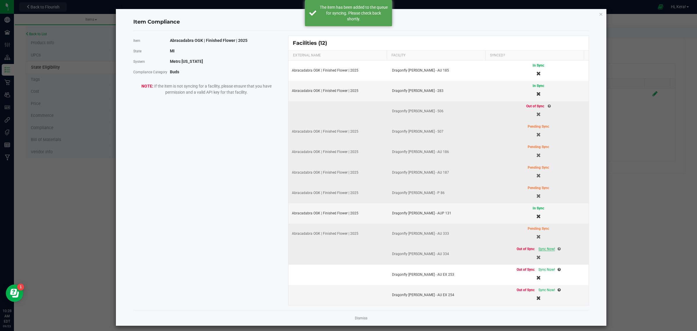
click at [539, 251] on span "Sync Now!" at bounding box center [547, 249] width 17 height 4
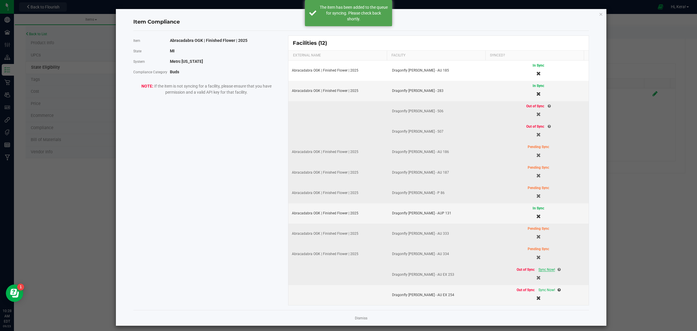
click at [539, 270] on span "Sync Now!" at bounding box center [547, 269] width 17 height 4
click at [541, 292] on span "Sync Now!" at bounding box center [547, 290] width 17 height 4
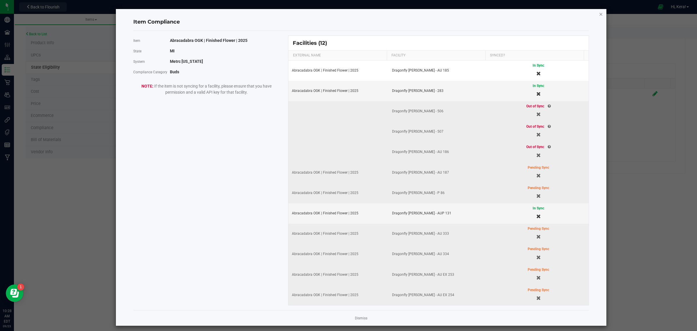
click at [599, 12] on icon "Close modal" at bounding box center [601, 13] width 4 height 7
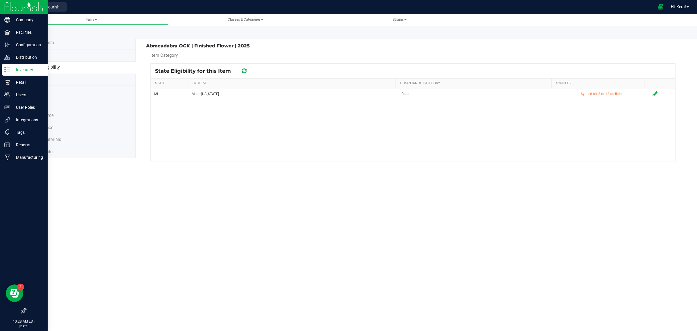
click at [11, 65] on div "Inventory" at bounding box center [25, 70] width 46 height 12
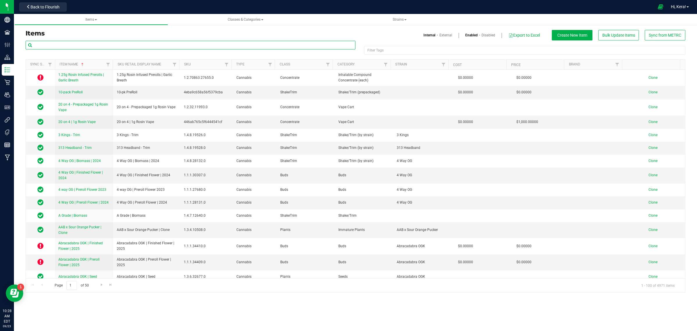
click at [58, 44] on input "text" at bounding box center [191, 45] width 330 height 9
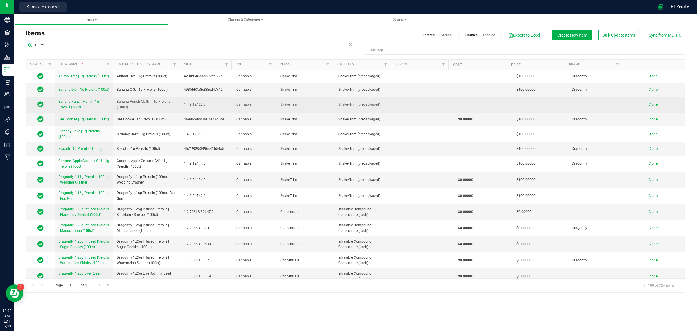
type input "100ct"
drag, startPoint x: 135, startPoint y: 109, endPoint x: 117, endPoint y: 100, distance: 20.9
click at [117, 100] on span "Banana Punch Muffin | 1g Prerolls (100ct)" at bounding box center [147, 104] width 60 height 11
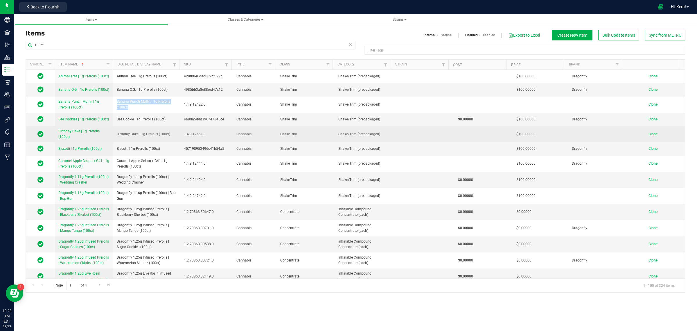
copy span "Banana Punch Muffin | 1g Prerolls (100ct)"
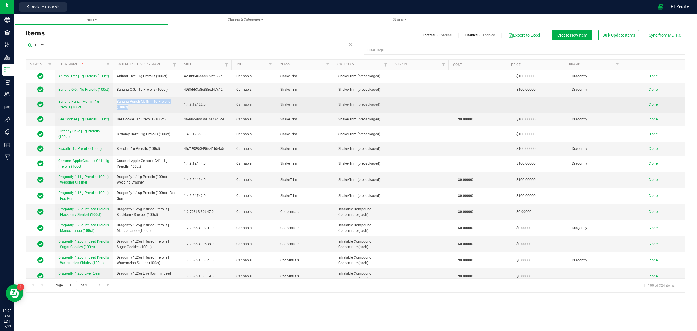
click at [649, 105] on span "Clone" at bounding box center [653, 104] width 9 height 4
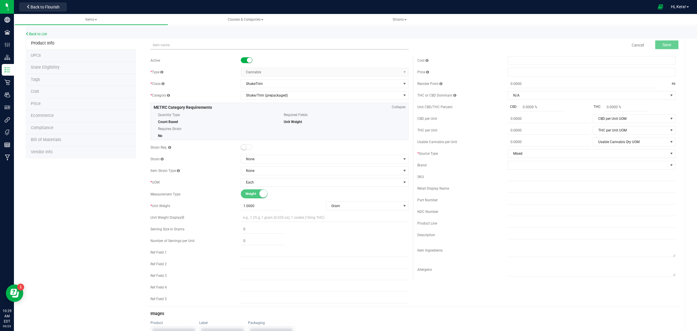
type input "Banana Punch Muffin | 1g Prerolls (100ct)"
drag, startPoint x: 220, startPoint y: 44, endPoint x: 121, endPoint y: 46, distance: 98.5
click at [122, 46] on div "Product Info UPCs State Eligibility Tags Cost Price Ecommerce Compliance Bill o…" at bounding box center [356, 276] width 660 height 479
drag, startPoint x: 228, startPoint y: 45, endPoint x: 200, endPoint y: 46, distance: 27.6
click at [200, 46] on input "Dragonfly 1g Prerolls (100ct) | Abracadabra OGK" at bounding box center [280, 45] width 258 height 9
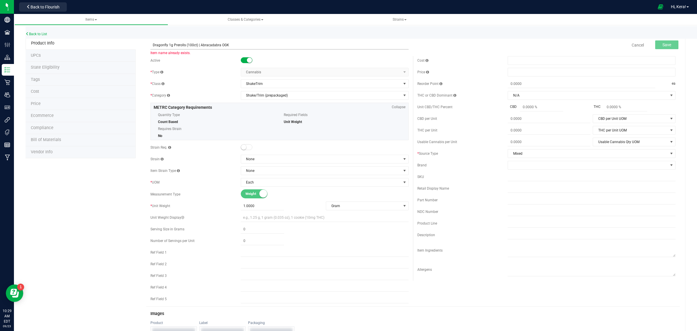
click at [199, 46] on input "Dragonfly 1g Prerolls (100ct) | Abracadabra OGK" at bounding box center [280, 45] width 258 height 9
paste input "Zkittlez"
type input "Dragonfly 1g Prerolls (100ct) | Zkittlez"
click at [266, 159] on span "None" at bounding box center [321, 159] width 160 height 8
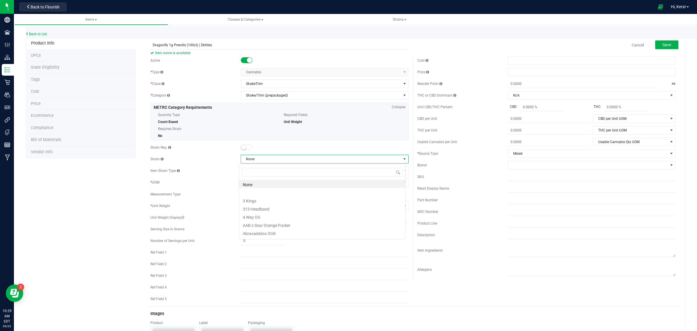
scroll to position [9, 166]
type input "zki"
click at [268, 197] on li "Zkittlez" at bounding box center [322, 200] width 166 height 8
click at [663, 42] on span "Save" at bounding box center [667, 44] width 9 height 5
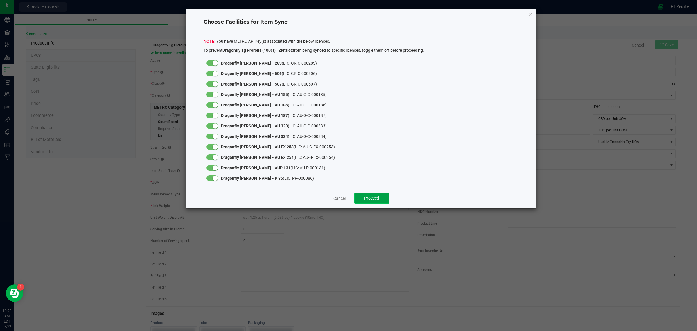
click at [377, 195] on button "Proceed" at bounding box center [372, 198] width 35 height 10
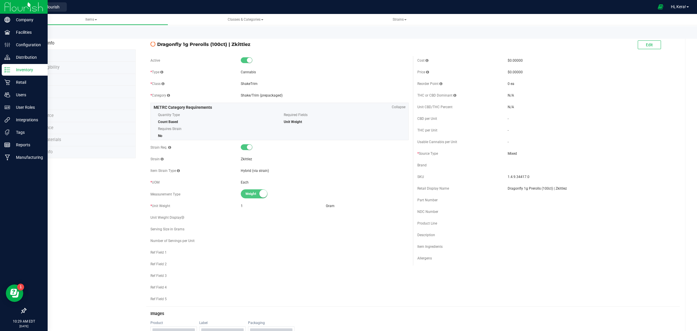
click at [2, 70] on div "Inventory" at bounding box center [25, 70] width 46 height 12
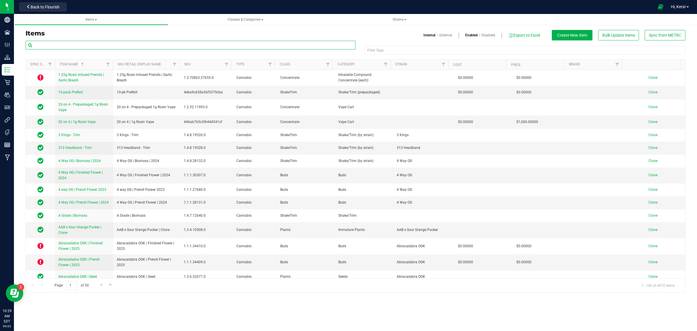
click at [99, 41] on input "text" at bounding box center [191, 45] width 330 height 9
type input "dragonfly 1g preroll"
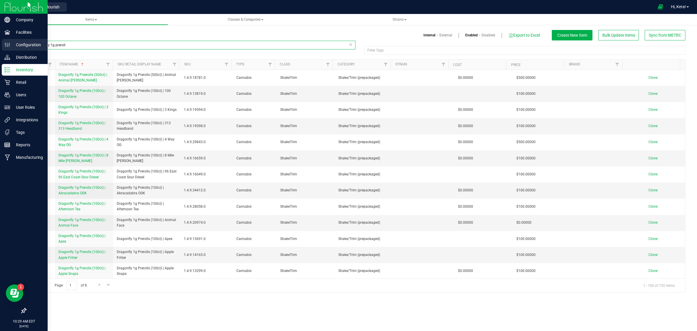
drag, startPoint x: 74, startPoint y: 44, endPoint x: 0, endPoint y: 44, distance: 74.4
click at [0, 44] on div "Company Facilities Configuration Distribution Inventory Retail Users User Roles…" at bounding box center [348, 165] width 697 height 331
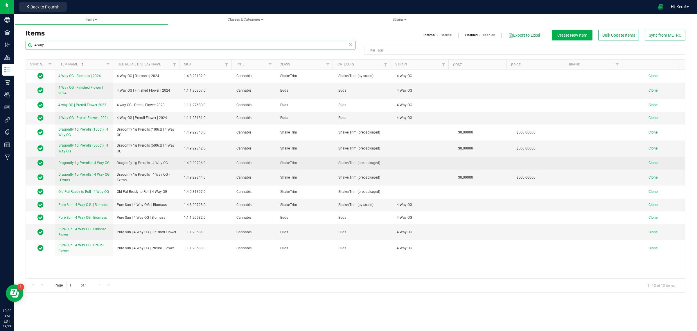
type input "4 way"
drag, startPoint x: 166, startPoint y: 163, endPoint x: 123, endPoint y: 168, distance: 43.8
click at [123, 168] on td "Dragonfly 1g Prerolls | 4 Way OG" at bounding box center [146, 163] width 67 height 13
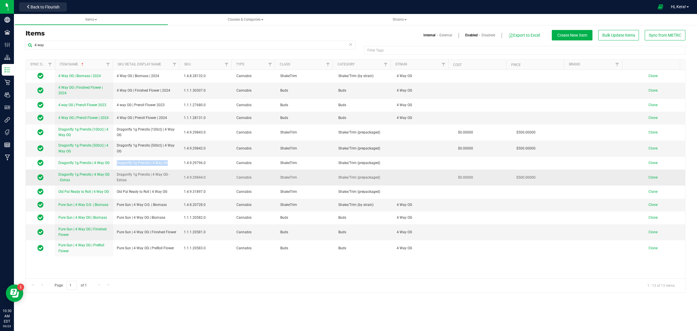
copy span "Dragonfly 1g Prerolls | 4 Way OG"
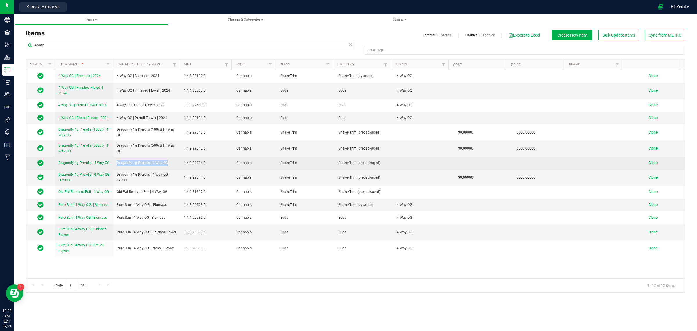
click at [650, 162] on span "Clone" at bounding box center [653, 163] width 9 height 4
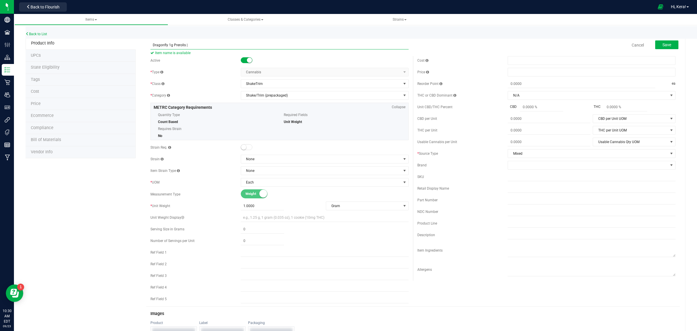
paste input "Zkittlez"
type input "Dragonfly 1g Prerolls | Zkittlez"
click at [253, 159] on span "None" at bounding box center [321, 159] width 160 height 8
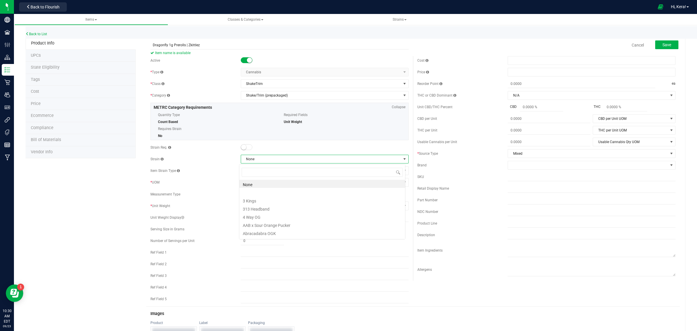
scroll to position [9, 166]
type input "zki"
click at [258, 198] on li "Zkittlez" at bounding box center [322, 200] width 166 height 8
click at [656, 44] on button "Save" at bounding box center [667, 44] width 23 height 9
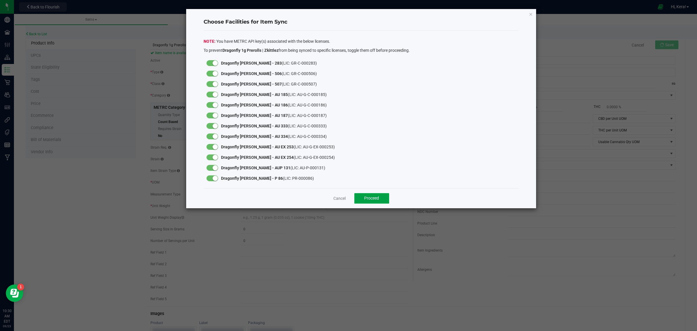
click at [374, 200] on span "Proceed" at bounding box center [371, 198] width 15 height 5
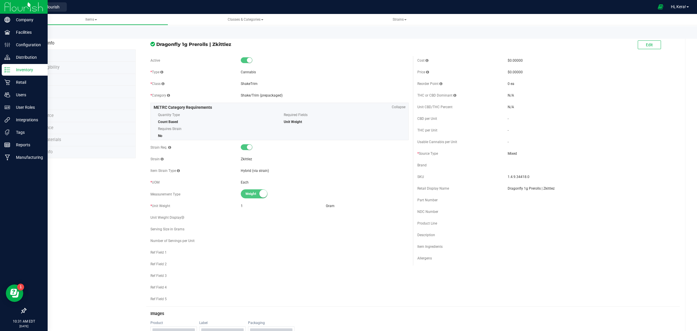
click at [14, 68] on p "Inventory" at bounding box center [27, 69] width 35 height 7
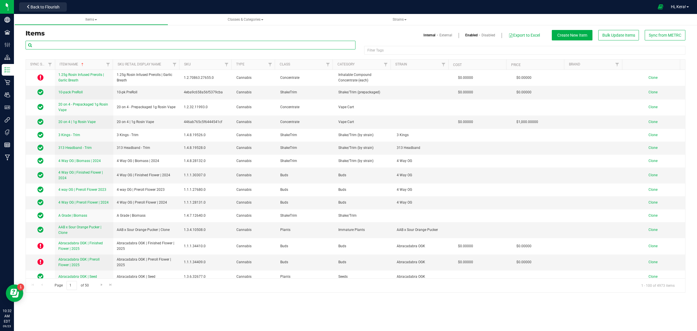
click at [68, 46] on input "text" at bounding box center [191, 45] width 330 height 9
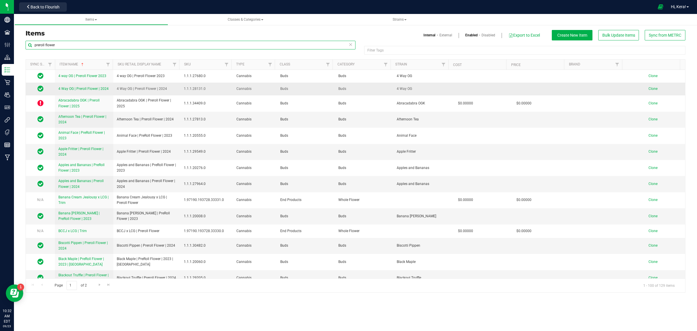
type input "preroll flower"
click at [649, 88] on span "Clone" at bounding box center [653, 89] width 9 height 4
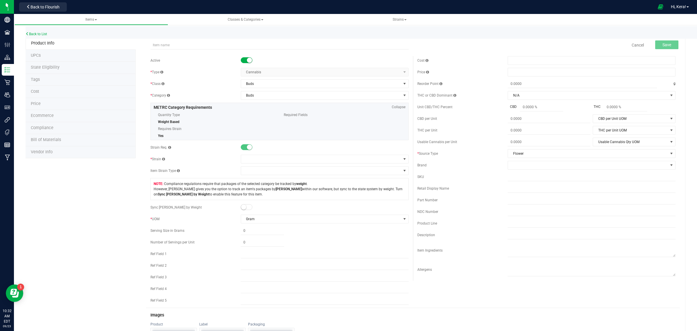
type input "Zkittlez"
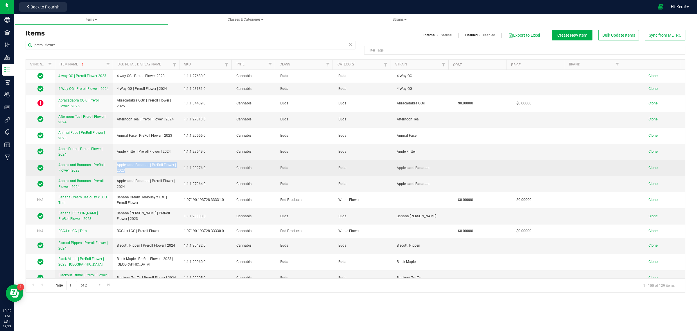
drag, startPoint x: 128, startPoint y: 172, endPoint x: 117, endPoint y: 163, distance: 14.5
click at [117, 163] on span "Apples and Bananas | PreRoll Flower | 2023" at bounding box center [147, 167] width 60 height 11
copy span "Apples and Bananas | PreRoll Flower | 2023"
click at [649, 166] on span "Clone" at bounding box center [653, 168] width 9 height 4
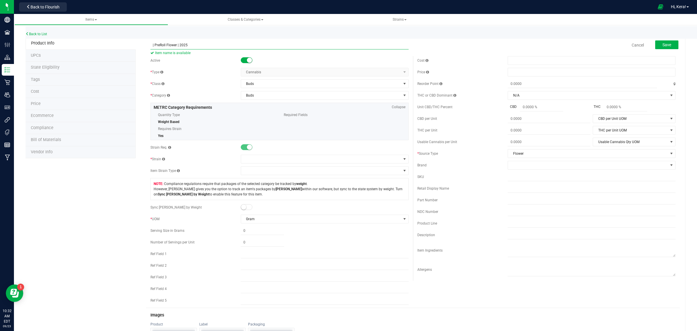
paste input "Zerals #4"
type input "Zerals #4 | PreRoll Flower | 2025"
click at [249, 160] on span at bounding box center [321, 159] width 160 height 8
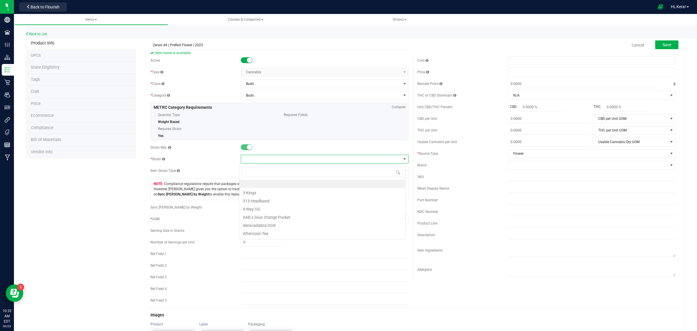
scroll to position [9, 166]
type input "zer"
click at [255, 201] on li "Zerals #4" at bounding box center [322, 200] width 166 height 8
click at [663, 44] on span "Save" at bounding box center [667, 44] width 9 height 5
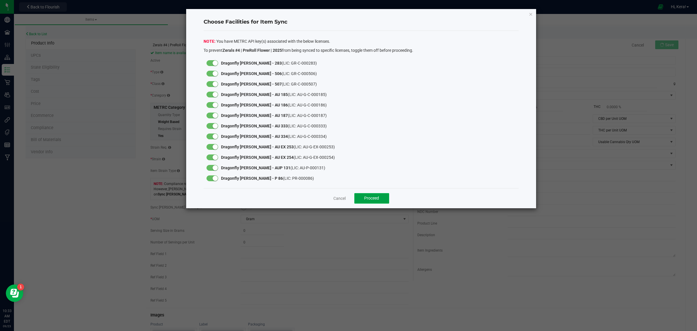
click at [371, 201] on button "Proceed" at bounding box center [372, 198] width 35 height 10
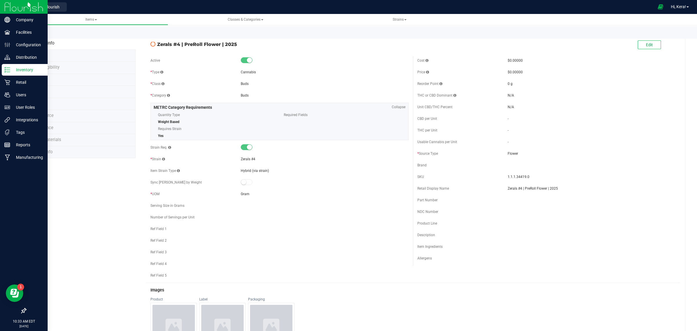
click at [9, 70] on line at bounding box center [8, 70] width 3 height 0
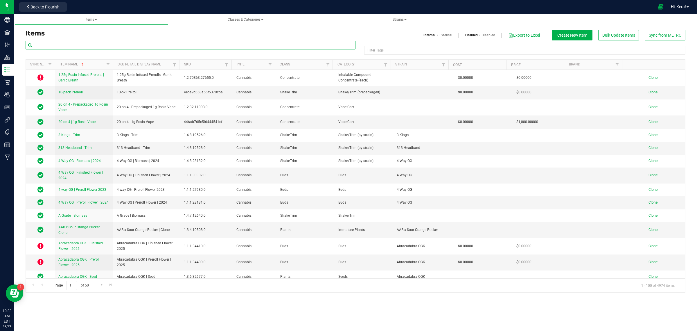
click at [87, 44] on input "text" at bounding box center [191, 45] width 330 height 9
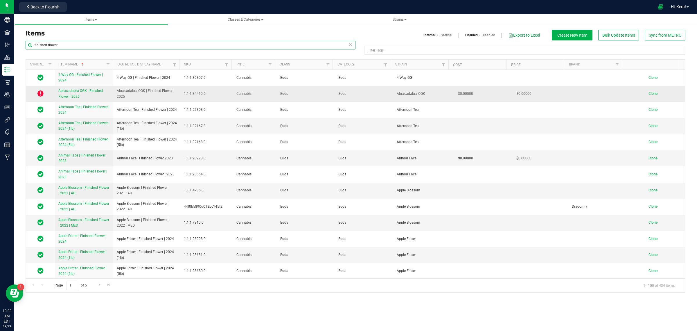
type input "finished flower"
drag, startPoint x: 127, startPoint y: 97, endPoint x: 115, endPoint y: 91, distance: 13.0
click at [115, 91] on td "Abracadabra OGK | Finished Flower | 2025" at bounding box center [146, 94] width 67 height 16
copy span "Abracadabra OGK | Finished Flower | 2025"
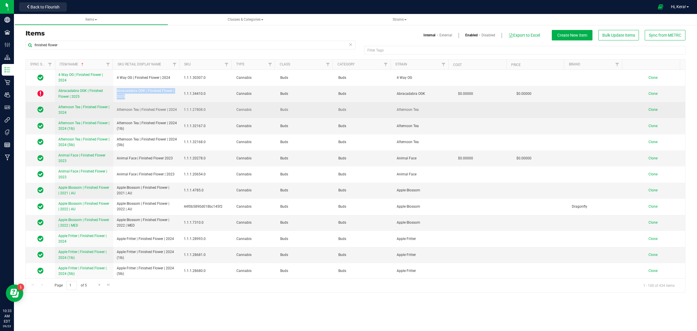
click at [649, 110] on span "Clone" at bounding box center [653, 110] width 9 height 4
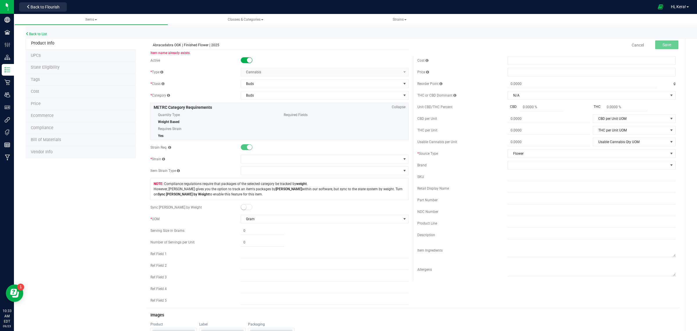
drag, startPoint x: 180, startPoint y: 44, endPoint x: 132, endPoint y: 44, distance: 47.9
click at [141, 45] on div "Abracadabra OGK | Finished Flower | 2025 Item name already exists. Cancel Save …" at bounding box center [411, 277] width 550 height 480
paste input "Zerals #4"
type input "Zerals #4 | Finished Flower | 2025"
click at [250, 158] on span at bounding box center [321, 159] width 160 height 8
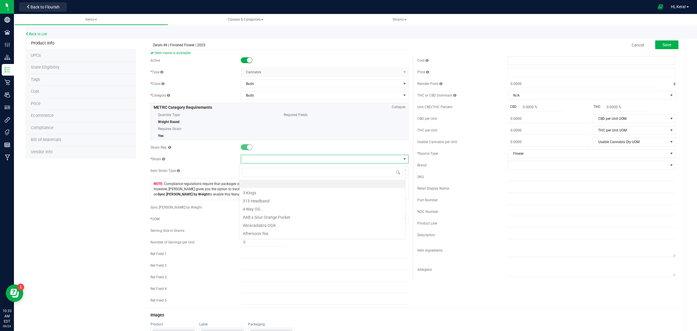
scroll to position [9, 166]
type input "zer"
click at [263, 202] on li "Zerals #4" at bounding box center [322, 200] width 166 height 8
click at [656, 46] on button "Save" at bounding box center [667, 44] width 23 height 9
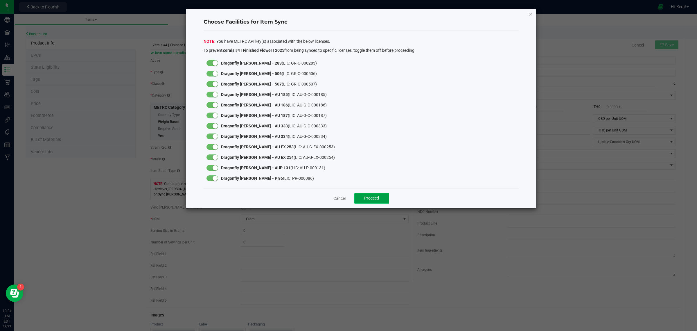
click at [381, 203] on button "Proceed" at bounding box center [372, 198] width 35 height 10
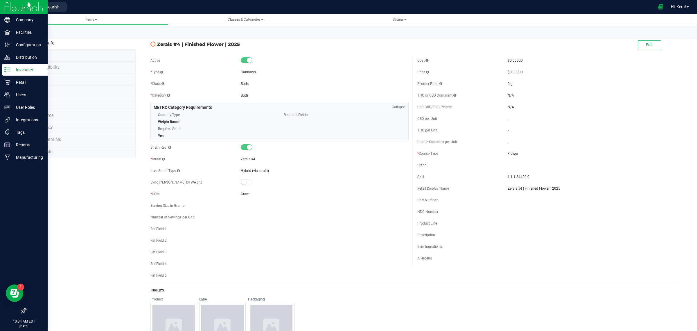
click at [9, 70] on icon at bounding box center [7, 70] width 6 height 6
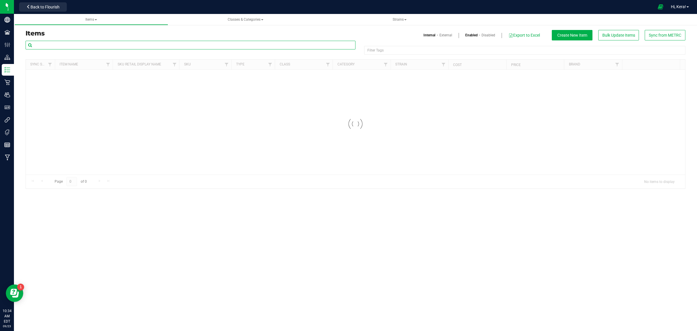
click at [91, 45] on input "text" at bounding box center [191, 45] width 330 height 9
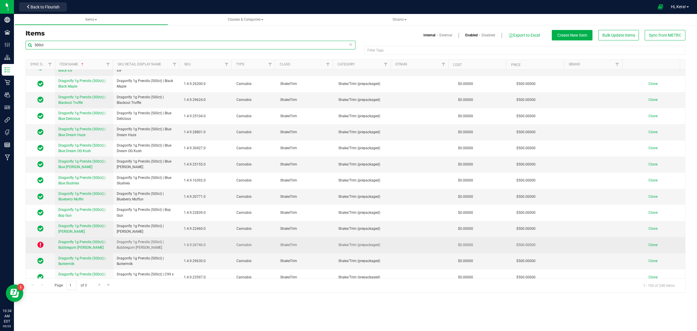
scroll to position [509, 0]
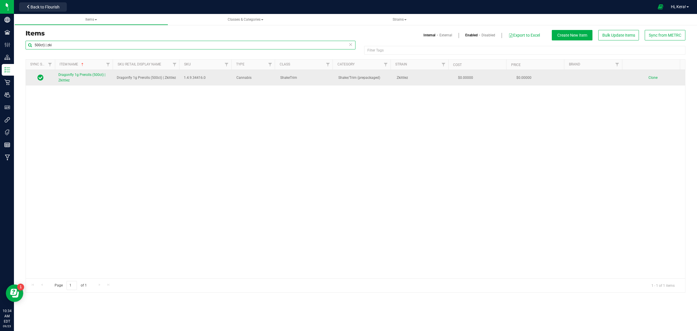
type input "500ct) | zki"
drag, startPoint x: 176, startPoint y: 79, endPoint x: 110, endPoint y: 79, distance: 66.0
click at [110, 79] on tr "Dragonfly 1g Prerolls (500ct) | Zkittlez Dragonfly 1g Prerolls (500ct) | Zkittl…" at bounding box center [356, 78] width 660 height 16
copy tr "Dragonfly 1g Prerolls (500ct) | Zkittlez"
click at [649, 79] on span "Clone" at bounding box center [653, 78] width 9 height 4
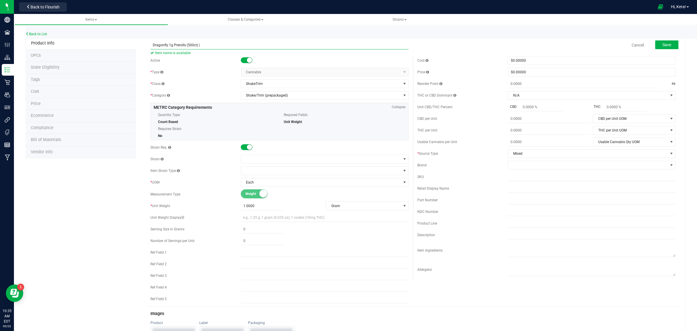
paste input "Zerals"
type input "Dragonfly 1g Prerolls (500ct) | Zerals"
click at [248, 158] on span at bounding box center [321, 159] width 160 height 8
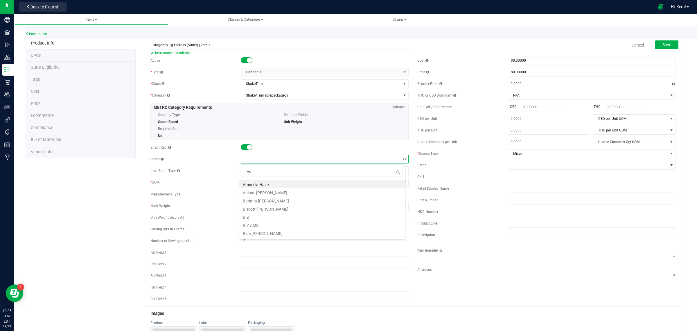
type input "zer"
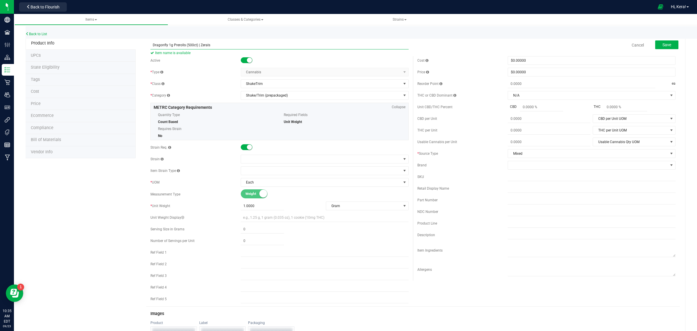
click at [225, 46] on input "Dragonfly 1g Prerolls (500ct) | Zerals" at bounding box center [280, 45] width 258 height 9
paste input "Zerals #4"
type input "Dragonfly 1g Prerolls (500ct) | Zerals #4"
click at [254, 158] on span at bounding box center [321, 159] width 160 height 8
type input "Zerals #4"
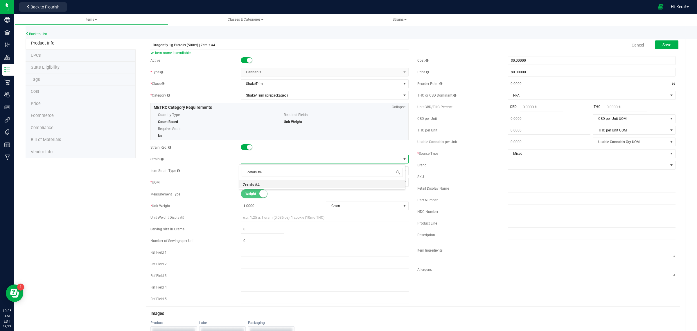
click at [280, 185] on li "Zerals #4" at bounding box center [322, 184] width 166 height 8
click at [155, 46] on input "Dragonfly 1g Prerolls (500ct) | Zerals #4" at bounding box center [280, 45] width 258 height 9
type input "Dragonfly 1g Prerolls (500ct) | Zerals #4"
click at [656, 46] on button "Save" at bounding box center [667, 44] width 23 height 9
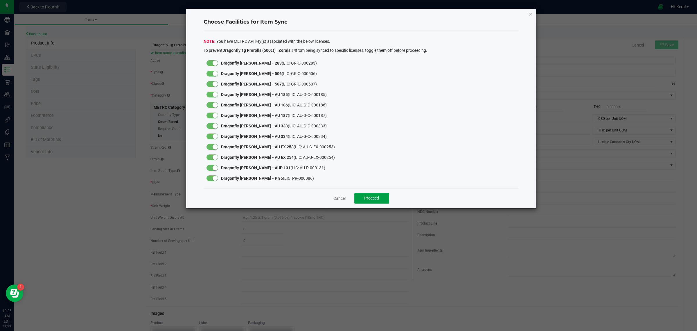
click at [376, 198] on span "Proceed" at bounding box center [371, 198] width 15 height 5
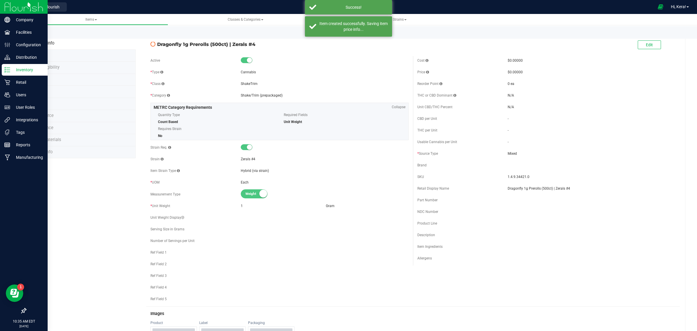
click at [3, 70] on div "Inventory" at bounding box center [25, 70] width 46 height 12
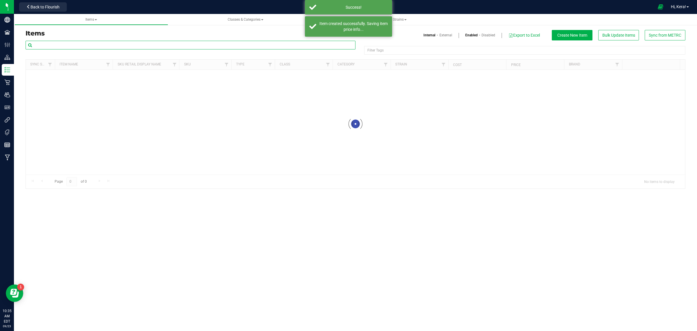
click at [76, 47] on input "text" at bounding box center [191, 45] width 330 height 9
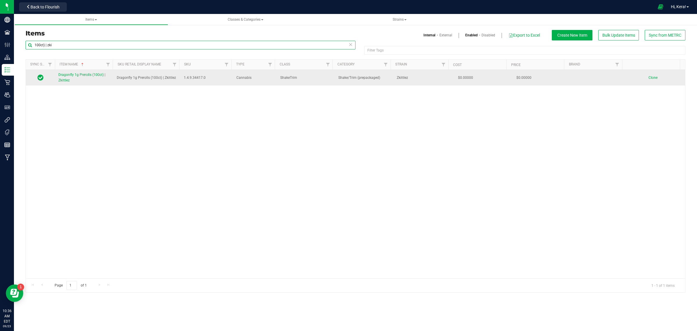
type input "100ct) | zki"
drag, startPoint x: 165, startPoint y: 78, endPoint x: 116, endPoint y: 78, distance: 48.5
click at [116, 78] on td "Dragonfly 1g Prerolls (100ct) | Zkittlez" at bounding box center [146, 78] width 67 height 16
copy span "Dragonfly 1g Prerolls (100ct) | Zkittlez"
click at [649, 76] on span "Clone" at bounding box center [653, 78] width 9 height 4
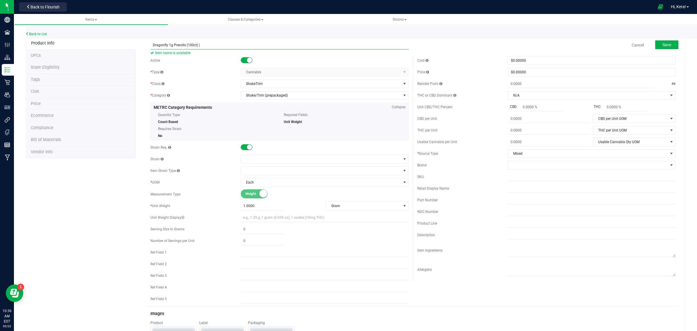
paste input "Zerals #4"
type input "Dragonfly 1g Prerolls (100ct) | Zerals #4"
click at [249, 158] on span at bounding box center [321, 159] width 160 height 8
type input "zer"
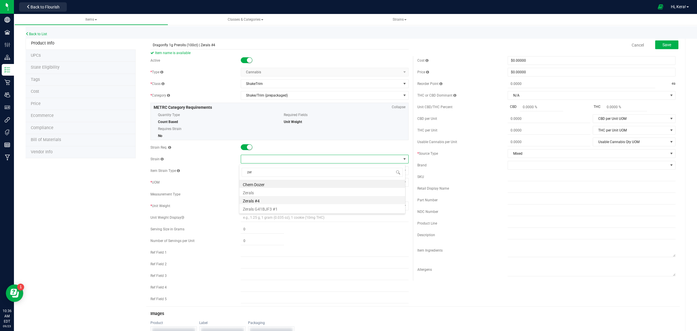
click at [264, 201] on li "Zerals #4" at bounding box center [322, 200] width 166 height 8
click at [663, 42] on span "Save" at bounding box center [667, 44] width 9 height 5
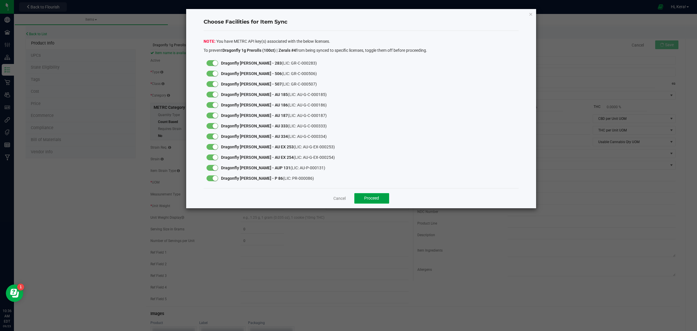
click at [379, 200] on span "Proceed" at bounding box center [371, 198] width 15 height 5
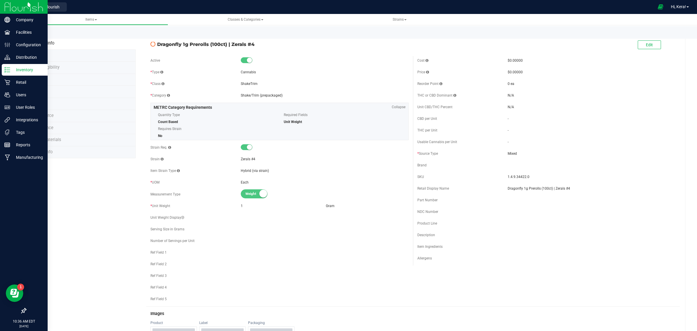
click at [6, 67] on icon at bounding box center [7, 70] width 6 height 6
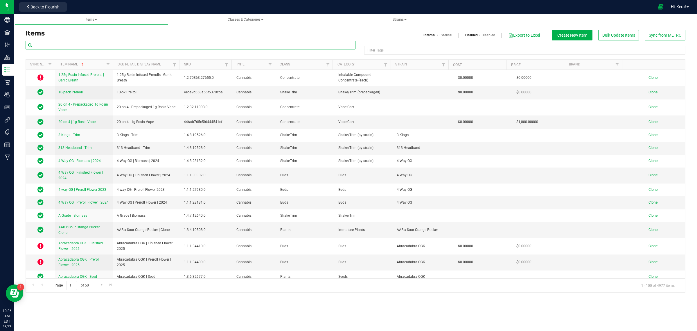
click at [69, 46] on input "text" at bounding box center [191, 45] width 330 height 9
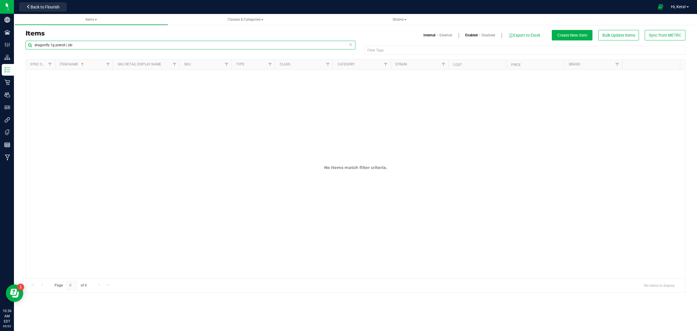
click at [62, 46] on input "dragonfly 1g preroll | zki" at bounding box center [191, 45] width 330 height 9
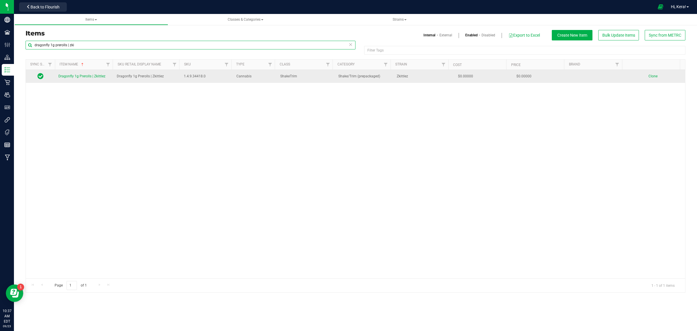
type input "dragonfly 1g prerolls | zki"
drag, startPoint x: 166, startPoint y: 76, endPoint x: 117, endPoint y: 80, distance: 49.6
click at [117, 80] on td "Dragonfly 1g Prerolls | Zkittlez" at bounding box center [146, 76] width 67 height 13
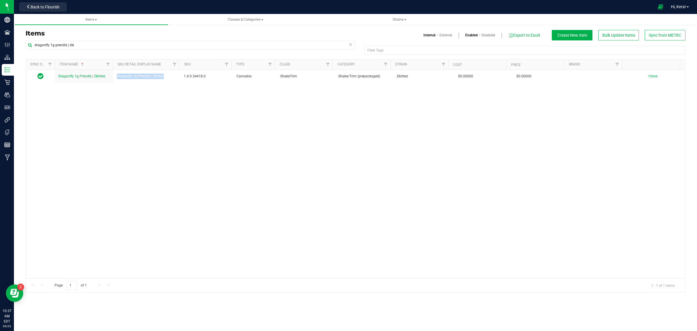
copy span "Dragonfly 1g Prerolls | Zkittlez"
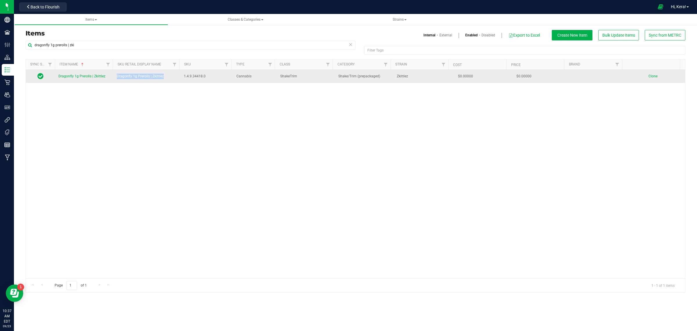
click at [649, 76] on span "Clone" at bounding box center [653, 76] width 9 height 4
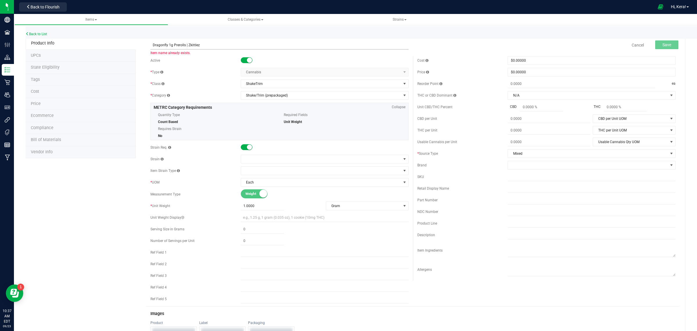
drag, startPoint x: 201, startPoint y: 45, endPoint x: 187, endPoint y: 47, distance: 14.3
click at [187, 47] on input "Dragonfly 1g Prerolls | Zkittlez" at bounding box center [280, 45] width 258 height 9
paste input "Zerals #4"
type input "Dragonfly 1g Prerolls | Zerals #4"
click at [255, 159] on span at bounding box center [321, 159] width 160 height 8
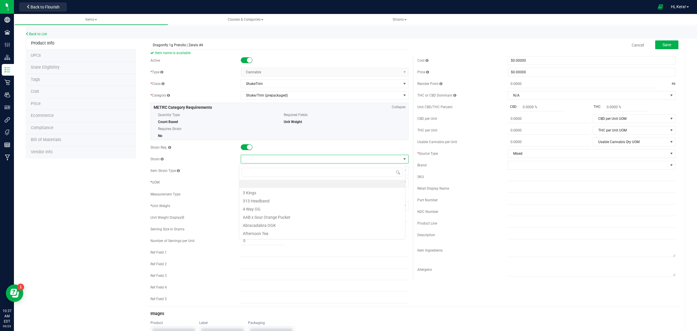
scroll to position [9, 166]
type input "zer"
click at [259, 201] on li "Zerals #4" at bounding box center [322, 200] width 166 height 8
click at [667, 43] on button "Save" at bounding box center [667, 44] width 23 height 9
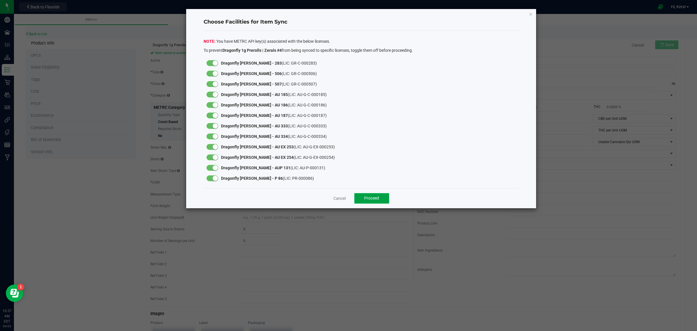
click at [379, 196] on span "Proceed" at bounding box center [371, 198] width 15 height 5
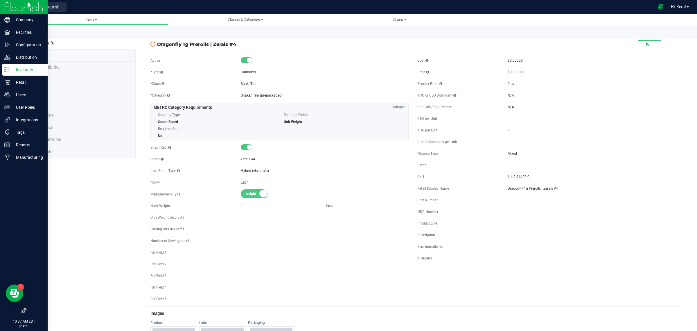
click at [9, 70] on icon at bounding box center [7, 70] width 6 height 6
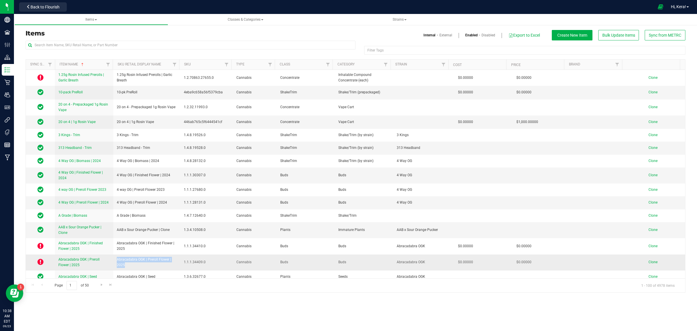
drag, startPoint x: 127, startPoint y: 265, endPoint x: 116, endPoint y: 255, distance: 14.4
click at [117, 257] on span "Abracadabra OGK | Preroll Flower | 2025" at bounding box center [147, 262] width 60 height 11
click at [650, 260] on span "Clone" at bounding box center [653, 262] width 9 height 4
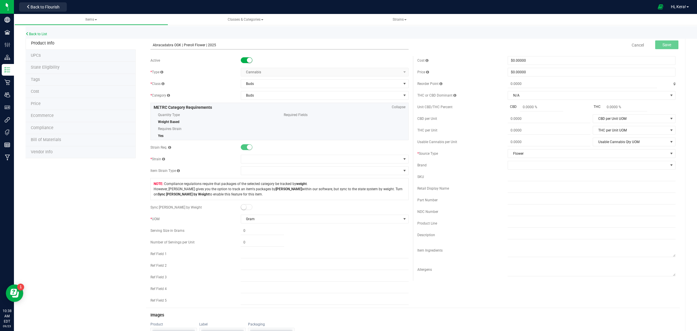
click at [179, 44] on input "Abracadabra OGK | Preroll Flower | 2025" at bounding box center [280, 45] width 258 height 9
paste input "Zerals"
type input "Zerals | Preroll Flower | 2025"
click at [255, 157] on span at bounding box center [321, 159] width 160 height 8
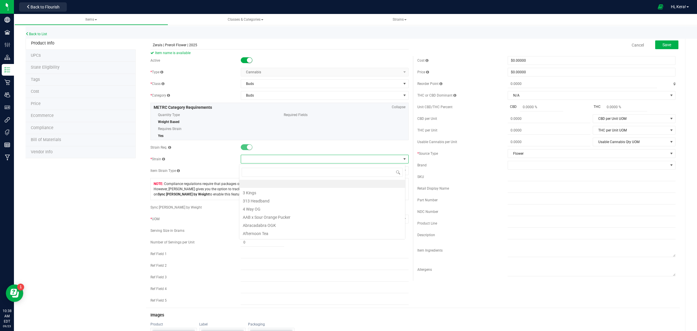
scroll to position [9, 166]
type input "zer"
click at [260, 192] on li "Zerals" at bounding box center [322, 192] width 166 height 8
click at [669, 43] on button "Save" at bounding box center [667, 44] width 23 height 9
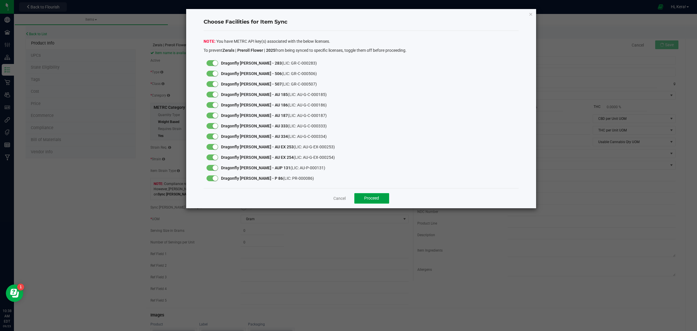
click at [376, 201] on button "Proceed" at bounding box center [372, 198] width 35 height 10
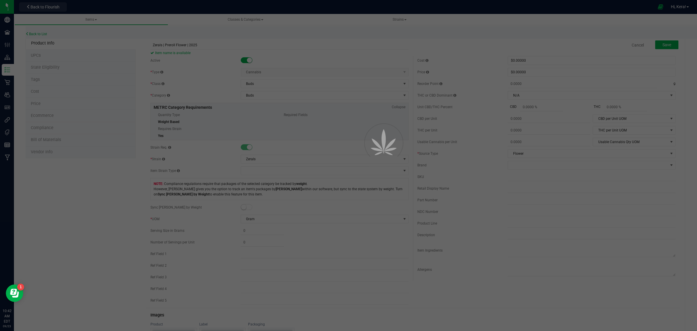
click at [304, 179] on div at bounding box center [348, 165] width 697 height 331
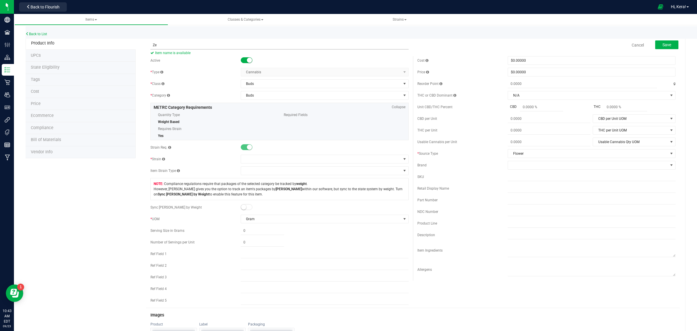
type input "Z"
type input "|"
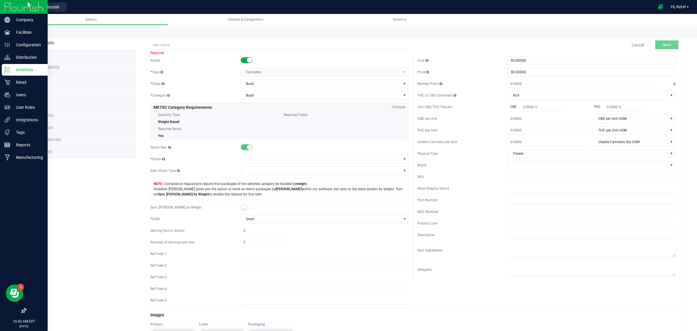
click at [14, 68] on p "Inventory" at bounding box center [27, 69] width 35 height 7
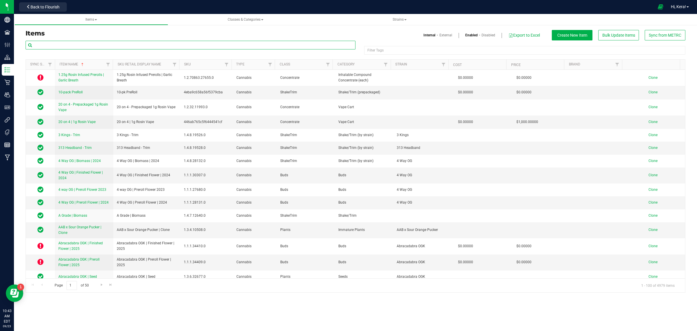
click at [59, 44] on input "text" at bounding box center [191, 45] width 330 height 9
paste input "Zerals"
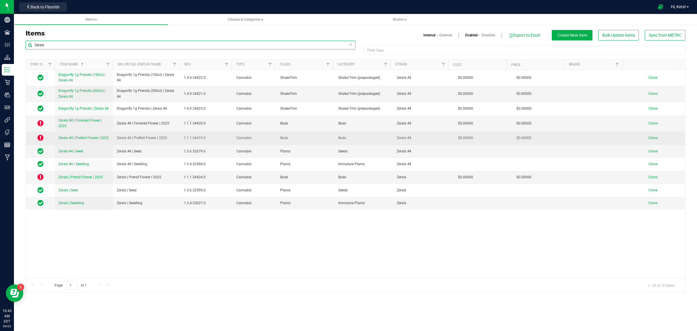
type input "Zerals"
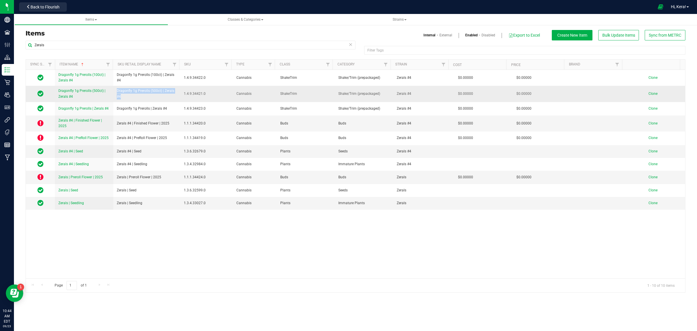
drag, startPoint x: 123, startPoint y: 97, endPoint x: 116, endPoint y: 90, distance: 9.5
click at [117, 90] on span "Dragonfly 1g Prerolls (500ct) | Zerals #4" at bounding box center [147, 93] width 60 height 11
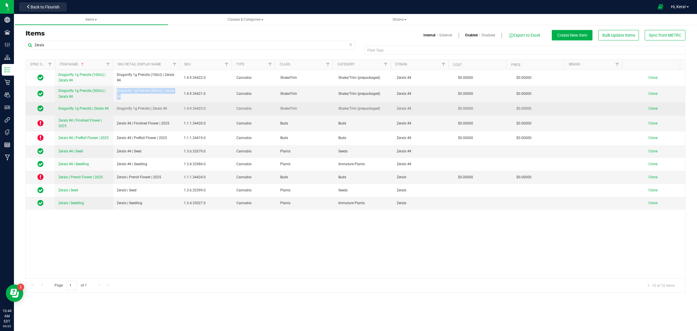
copy span "Dragonfly 1g Prerolls (500ct) | Zerals #4"
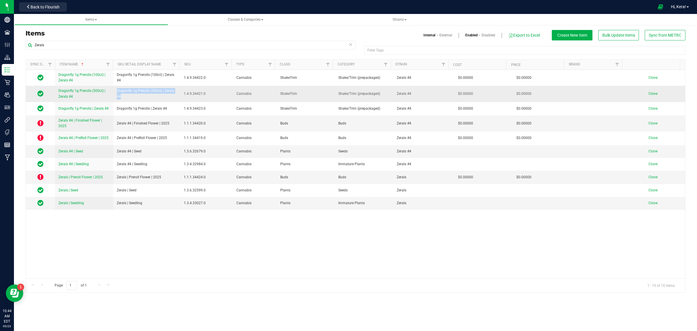
click at [652, 94] on span "Clone" at bounding box center [653, 94] width 9 height 4
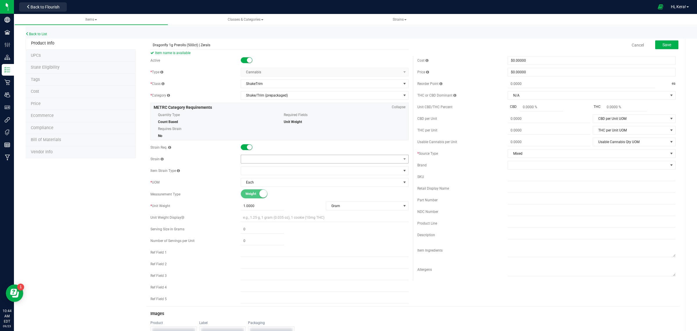
type input "Dragonfly 1g Prerolls (500ct) | Zerals"
click at [268, 162] on span at bounding box center [321, 159] width 160 height 8
type input "zer"
click at [266, 191] on li "Zerals" at bounding box center [322, 192] width 166 height 8
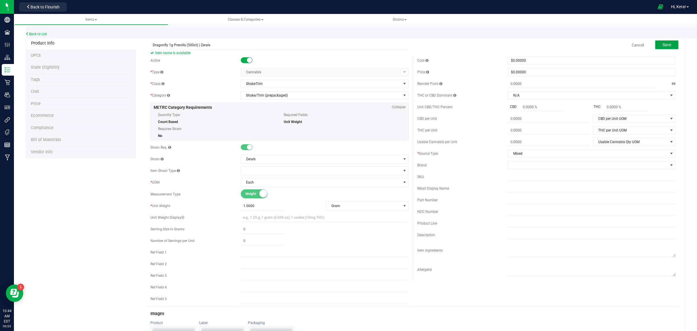
click at [667, 44] on button "Save" at bounding box center [667, 44] width 23 height 9
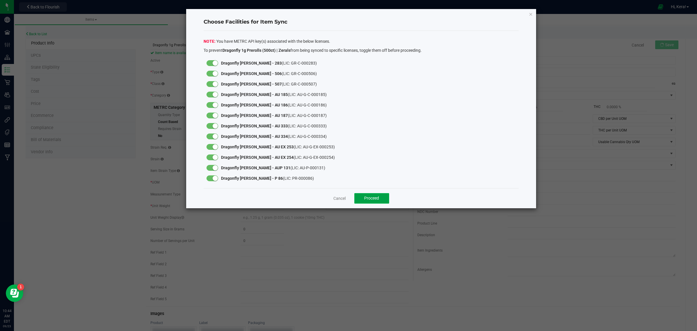
click at [381, 203] on button "Proceed" at bounding box center [372, 198] width 35 height 10
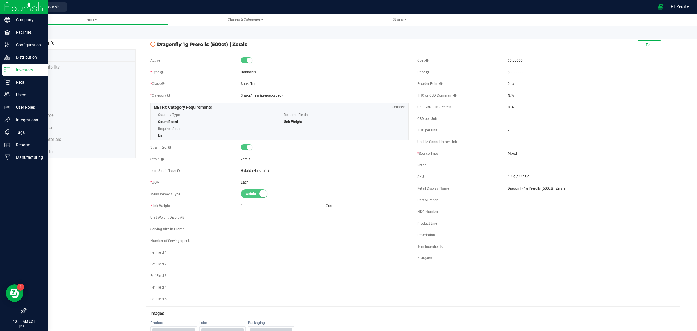
click at [14, 70] on p "Inventory" at bounding box center [27, 69] width 35 height 7
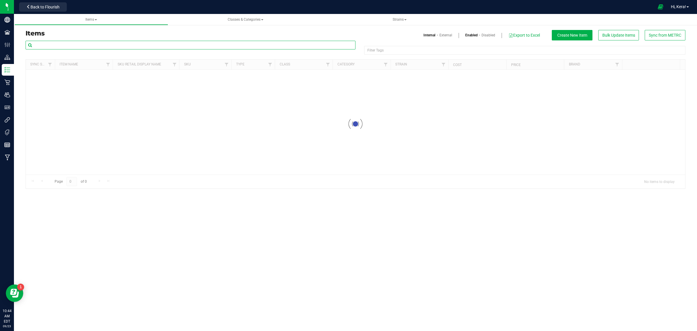
click at [90, 44] on input "text" at bounding box center [191, 45] width 330 height 9
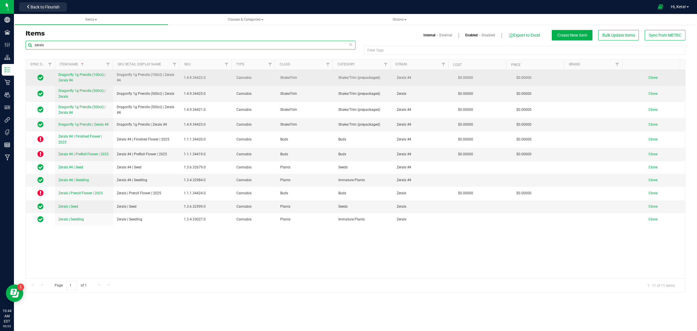
type input "zerals"
drag, startPoint x: 123, startPoint y: 82, endPoint x: 114, endPoint y: 74, distance: 11.7
click at [115, 74] on td "Dragonfly 1g Prerolls (100ct) | Zerals #4" at bounding box center [146, 78] width 67 height 16
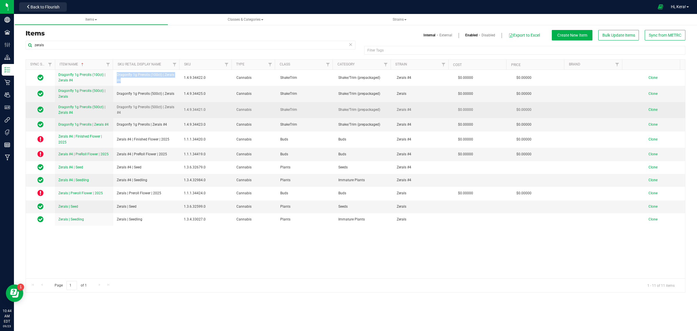
copy span "Dragonfly 1g Prerolls (100ct) | Zerals #4"
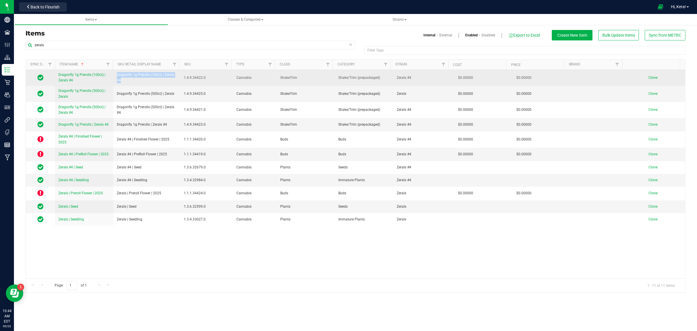
click at [650, 76] on span "Clone" at bounding box center [653, 78] width 9 height 4
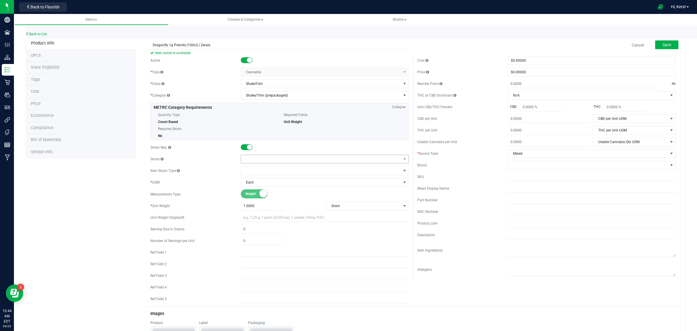
type input "Dragonfly 1g Prerolls (100ct) | Zerals"
click at [259, 156] on span at bounding box center [321, 159] width 160 height 8
type input "zera"
click at [266, 183] on li "Zerals" at bounding box center [322, 184] width 166 height 8
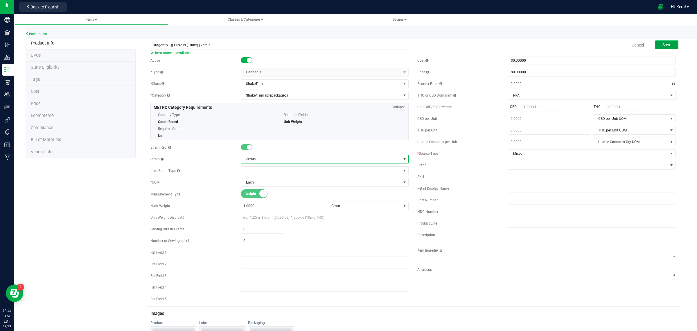
click at [663, 43] on span "Save" at bounding box center [667, 44] width 9 height 5
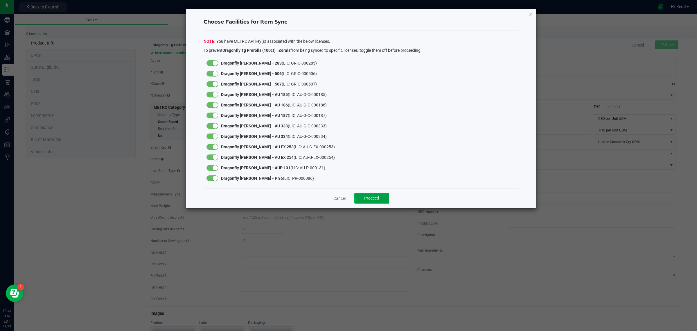
click at [380, 198] on button "Proceed" at bounding box center [372, 198] width 35 height 10
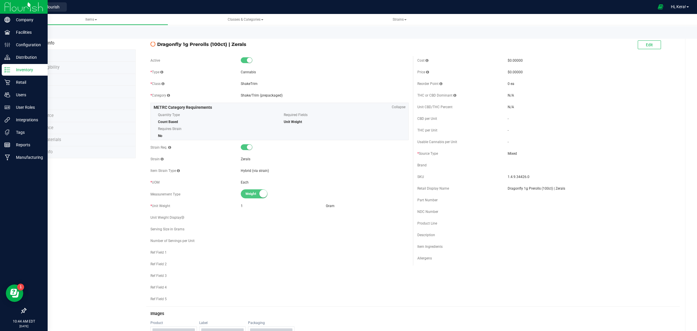
click at [5, 74] on div "Inventory" at bounding box center [25, 70] width 46 height 12
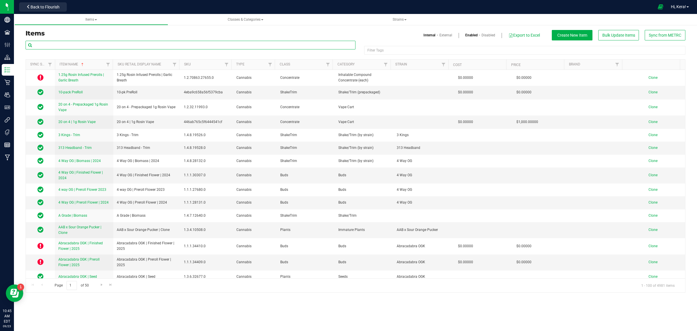
click at [111, 45] on input "text" at bounding box center [191, 45] width 330 height 9
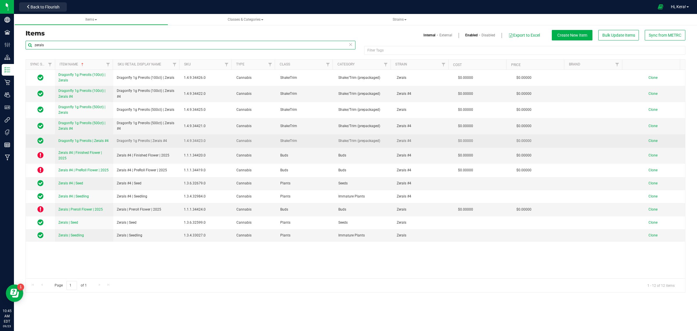
type input "zerals"
drag, startPoint x: 169, startPoint y: 140, endPoint x: 116, endPoint y: 143, distance: 53.0
click at [116, 143] on td "Dragonfly 1g Prerolls | Zerals #4" at bounding box center [146, 140] width 67 height 13
copy span "Dragonfly 1g Prerolls | Zerals #4"
click at [649, 140] on span "Clone" at bounding box center [653, 141] width 9 height 4
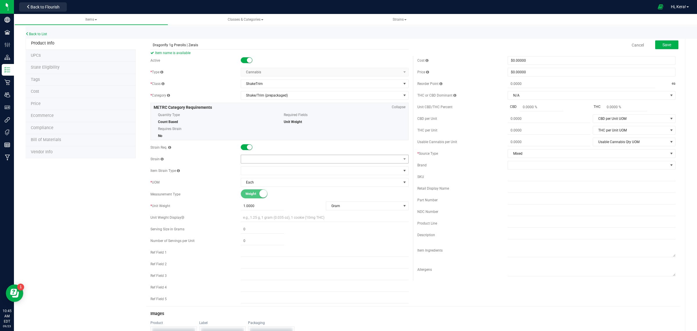
type input "Dragonfly 1g Prerolls | Zerals"
click at [261, 158] on span at bounding box center [321, 159] width 160 height 8
type input "zer"
click at [262, 191] on li "Zerals" at bounding box center [322, 192] width 166 height 8
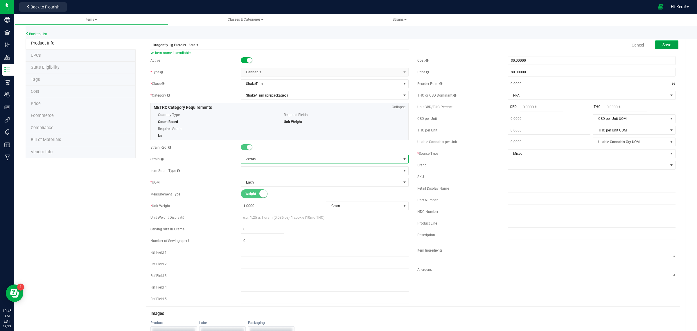
click at [657, 46] on button "Save" at bounding box center [667, 44] width 23 height 9
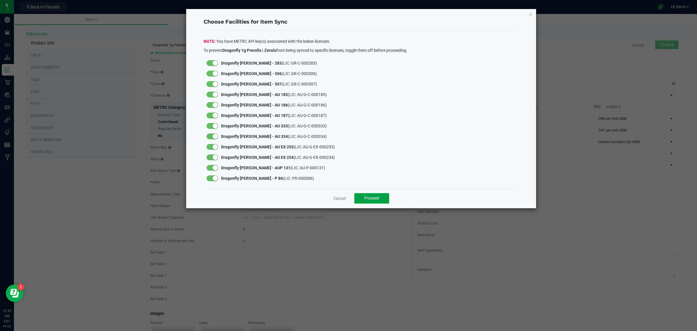
click at [366, 196] on span "Proceed" at bounding box center [371, 198] width 15 height 5
